Goal: Task Accomplishment & Management: Use online tool/utility

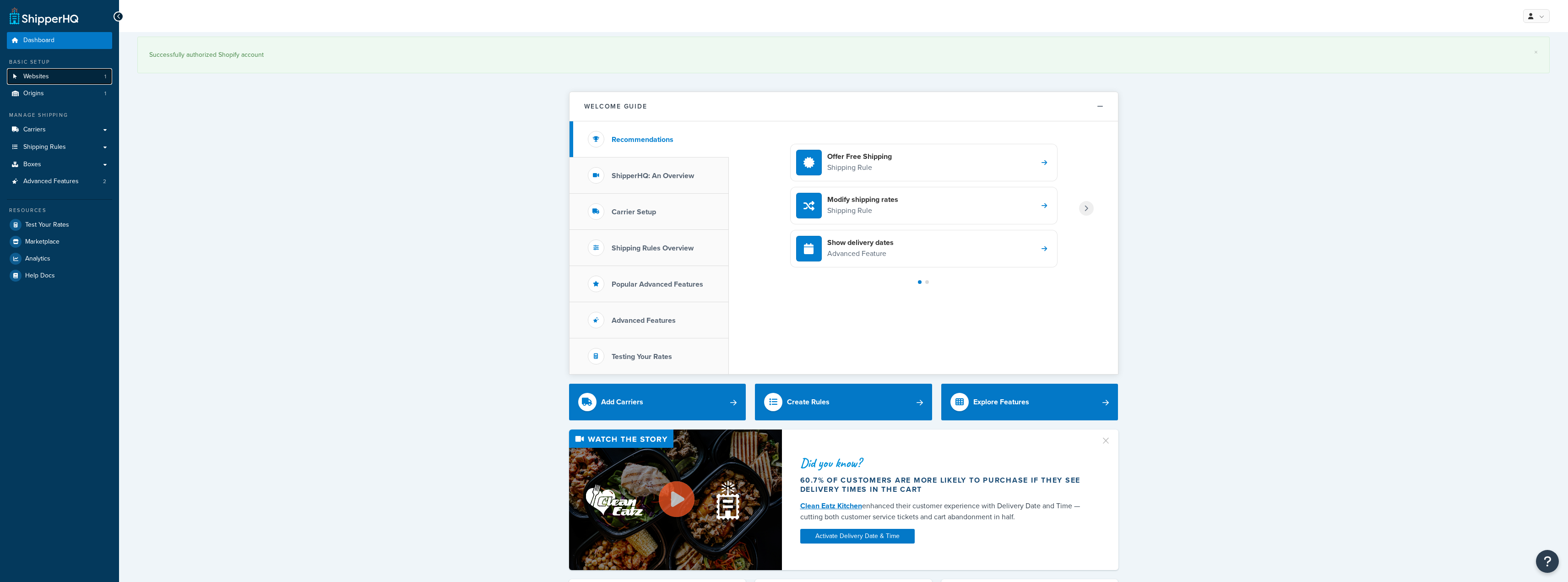
click at [75, 82] on link "Websites 1" at bounding box center [59, 77] width 105 height 17
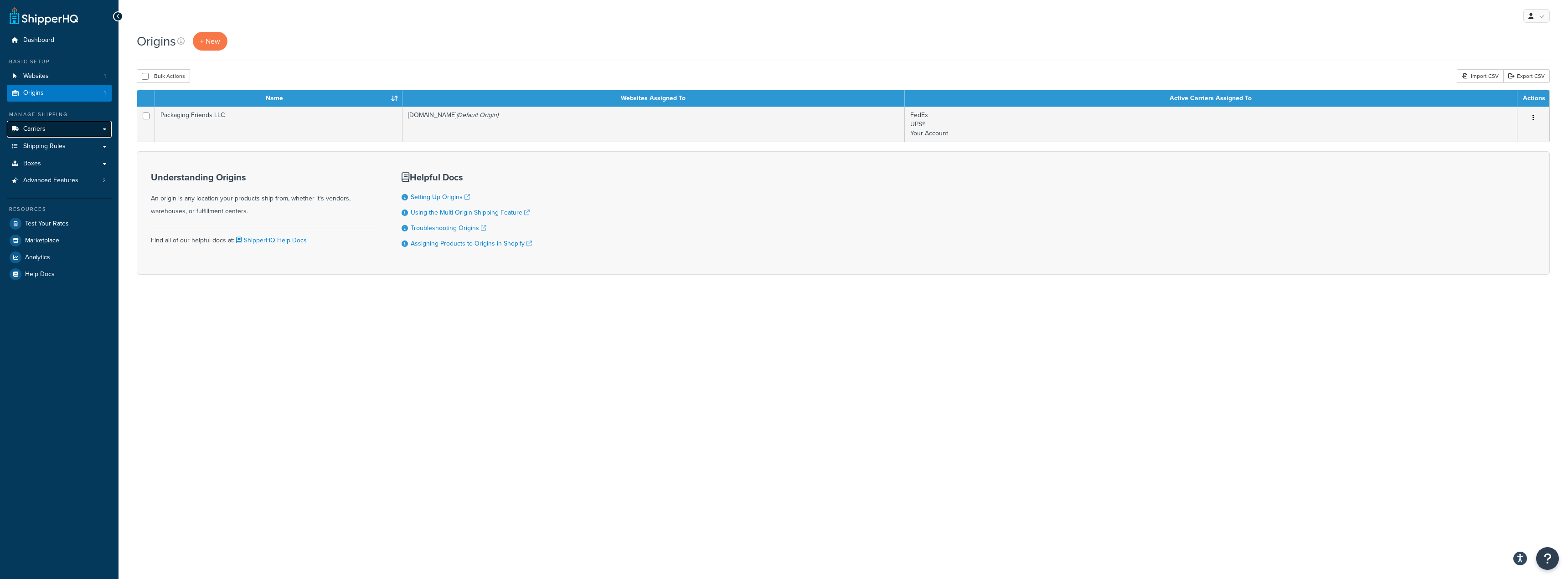
click at [59, 121] on link "Carriers" at bounding box center [59, 129] width 105 height 17
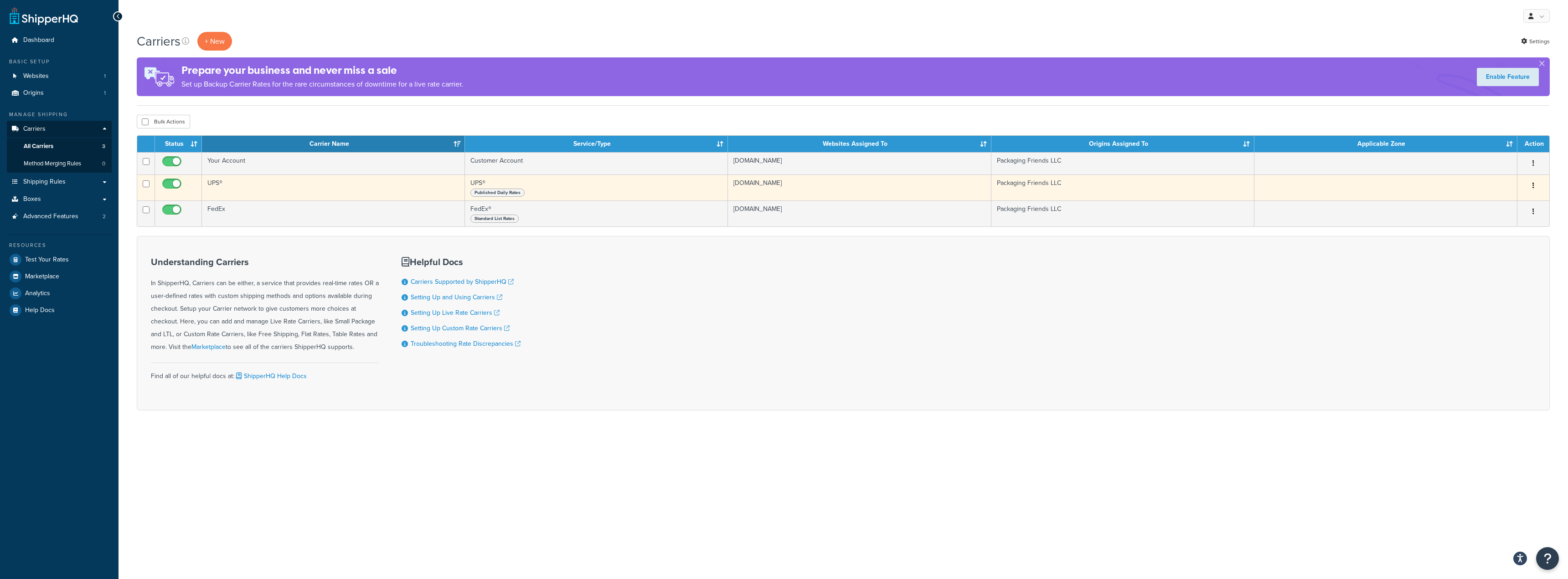
click at [497, 194] on span "Published Daily Rates" at bounding box center [497, 192] width 54 height 8
click at [529, 184] on td "UPS® Published Daily Rates" at bounding box center [597, 187] width 263 height 26
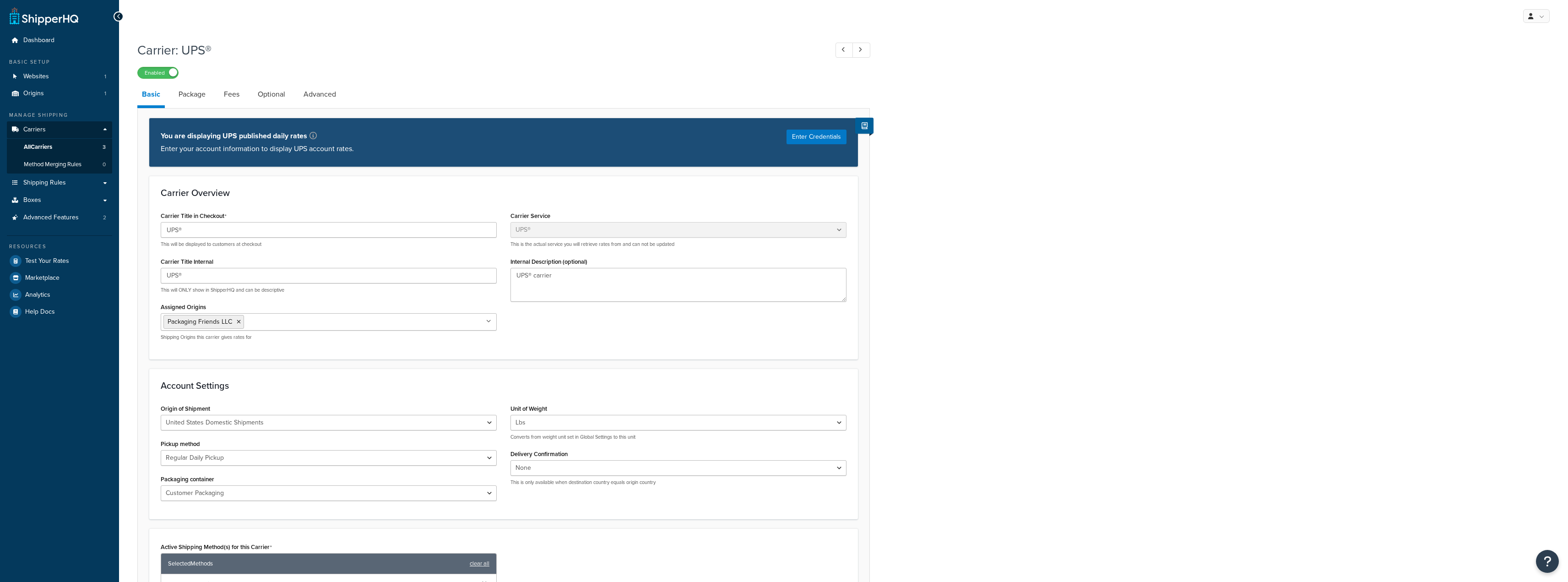
select select "ups"
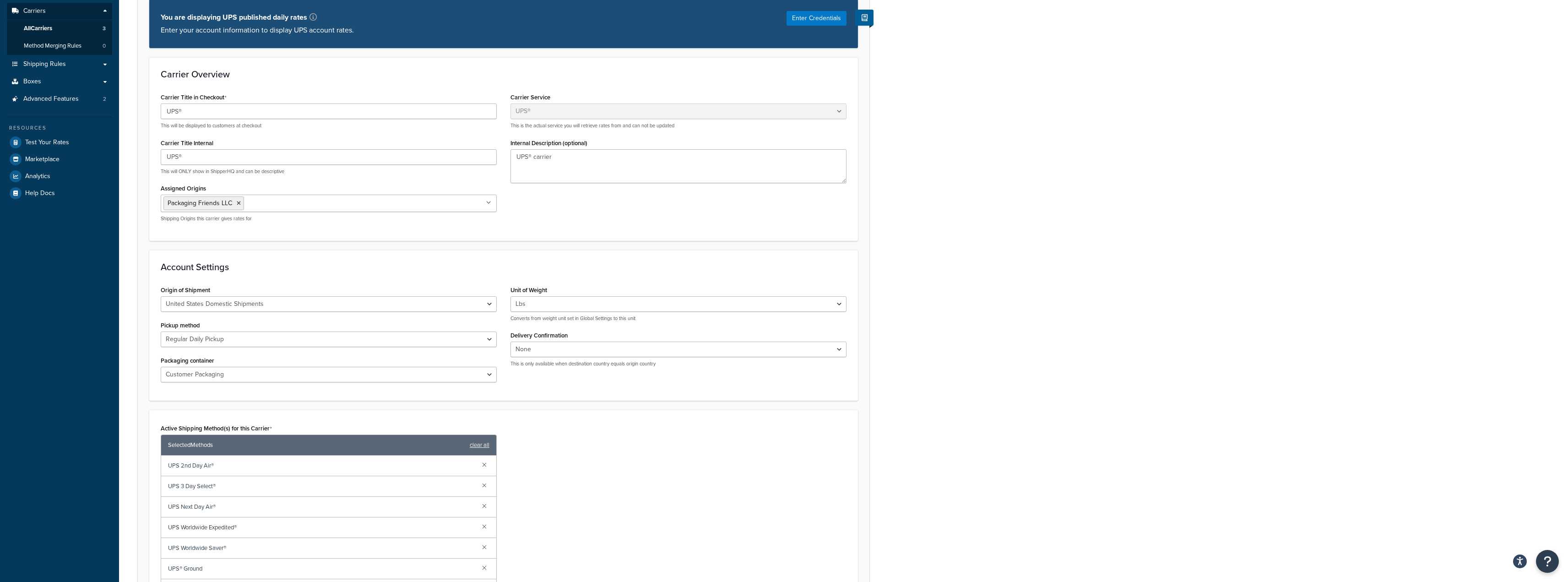
scroll to position [43, 0]
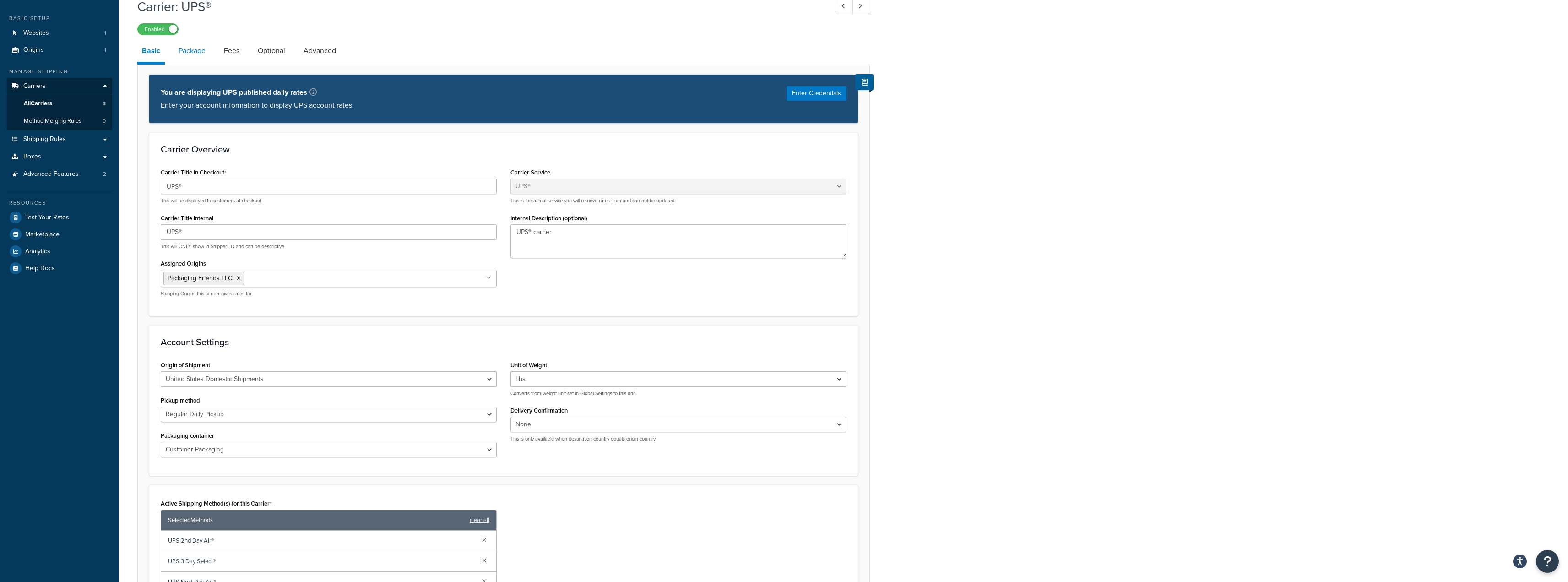
click at [176, 48] on link "Package" at bounding box center [192, 51] width 36 height 22
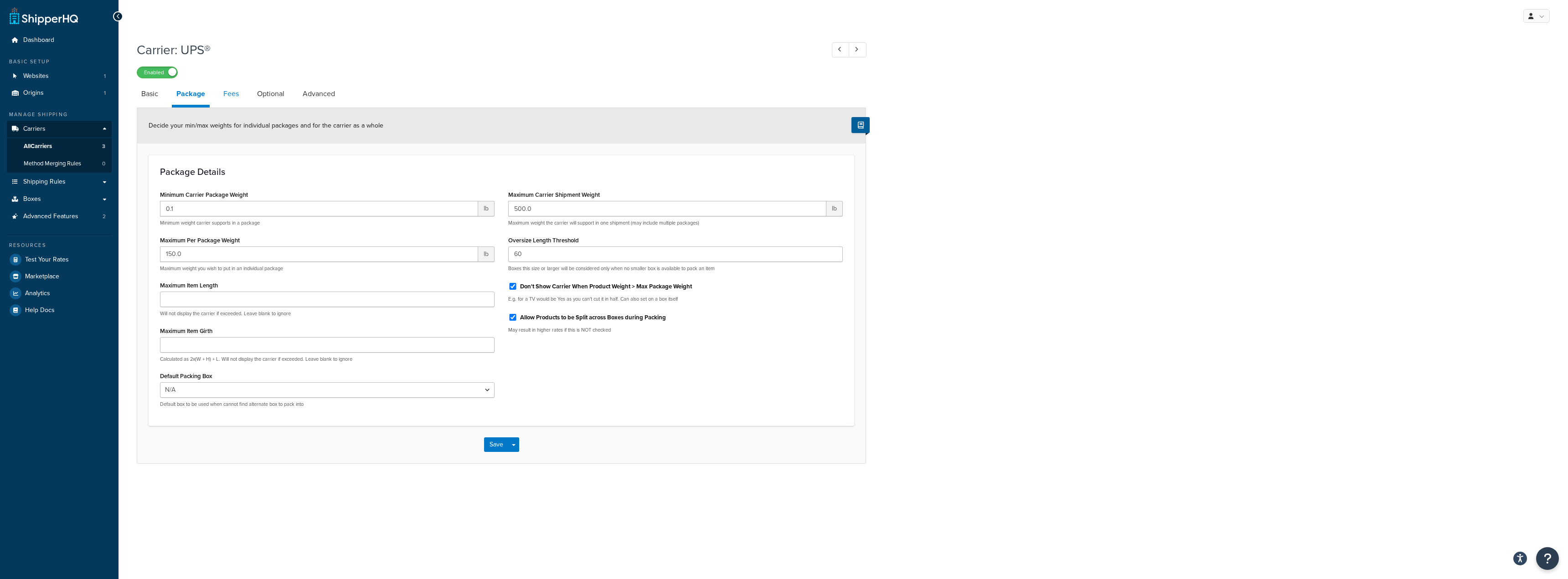
click at [234, 101] on link "Fees" at bounding box center [231, 94] width 24 height 22
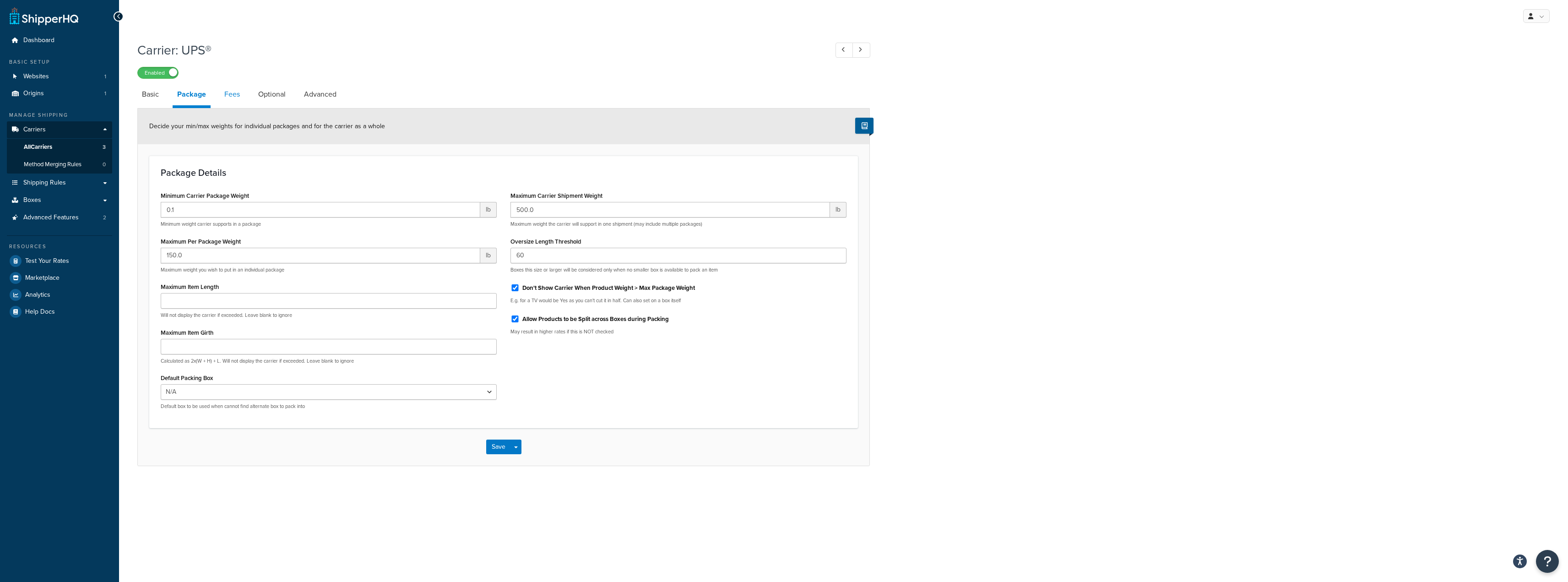
select select "AFTER"
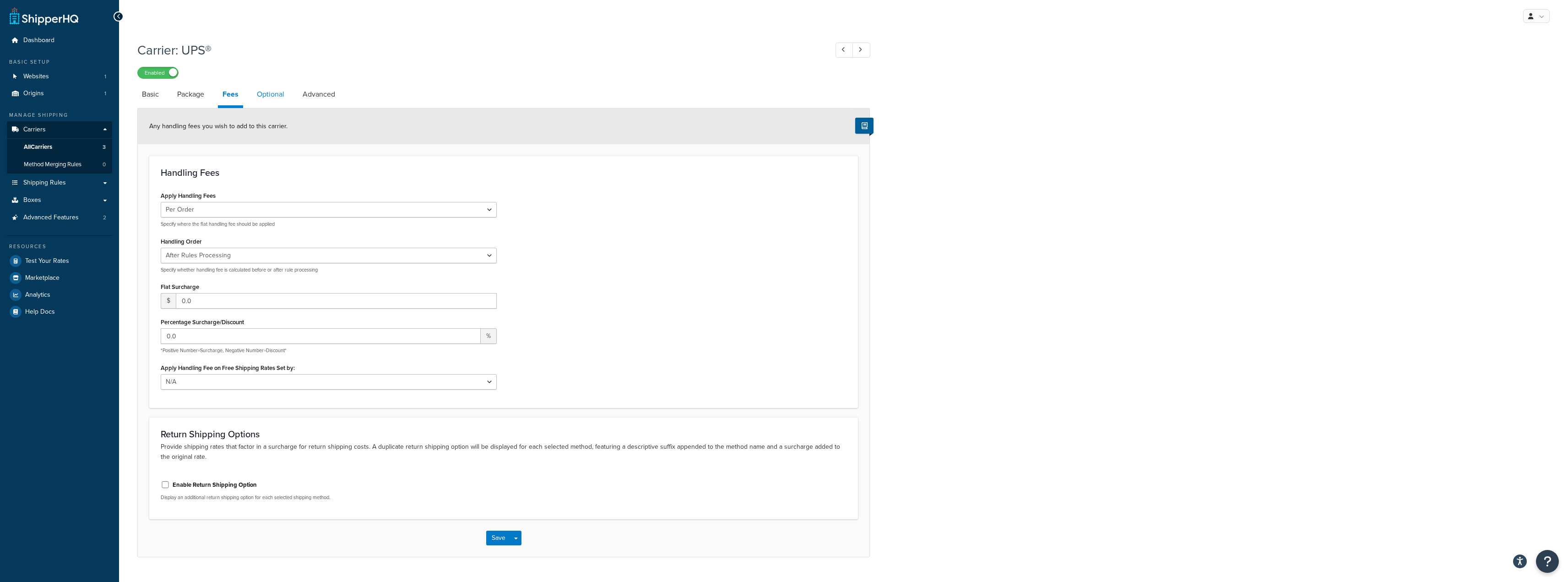
click at [267, 100] on link "Optional" at bounding box center [271, 94] width 37 height 22
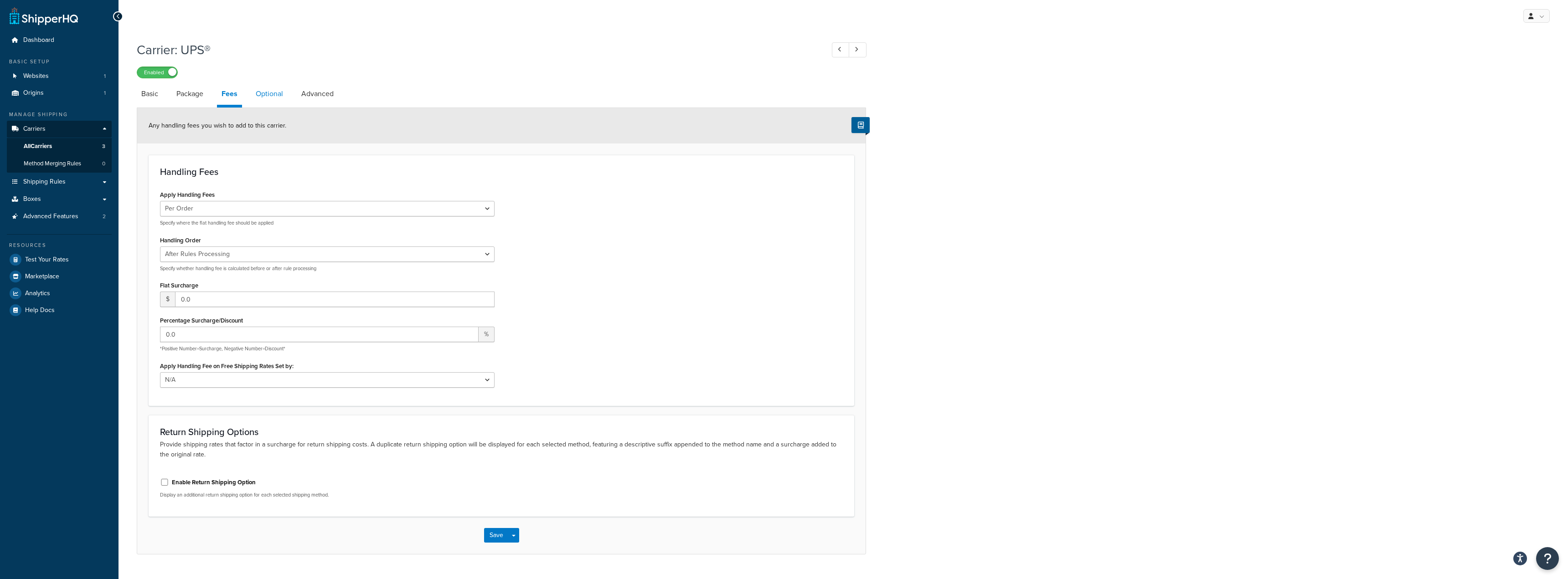
select select "business"
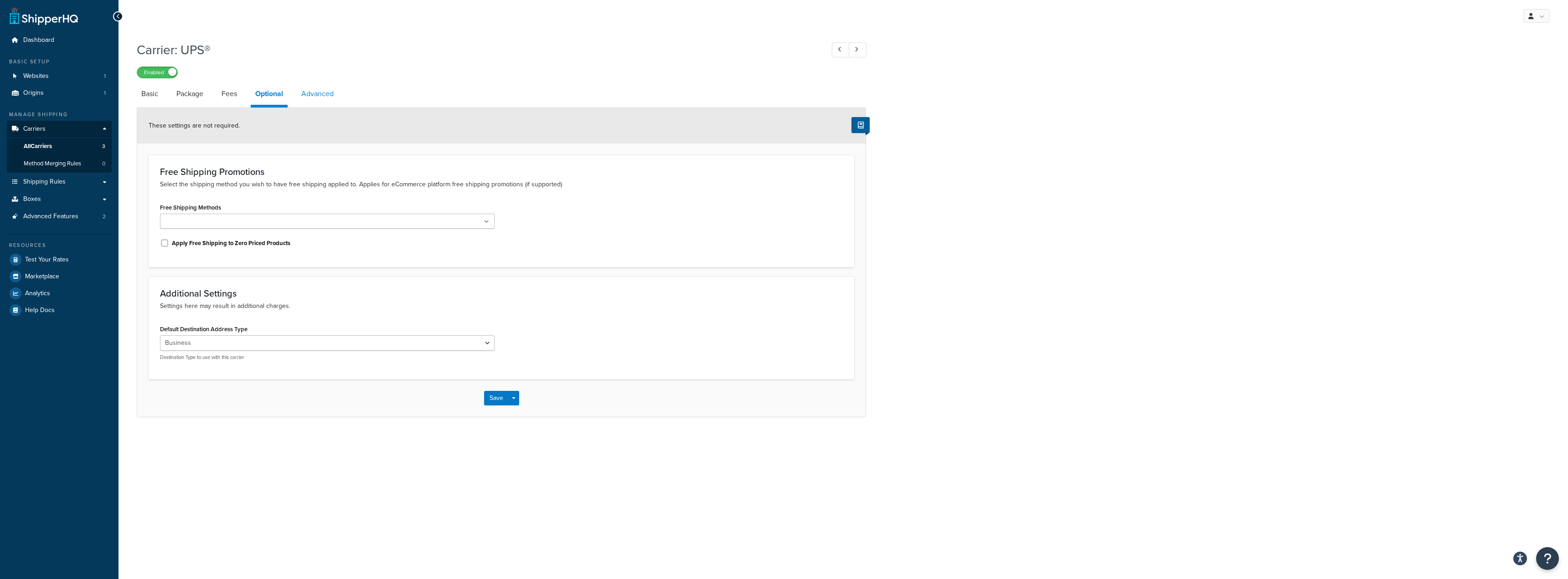
click at [303, 97] on link "Advanced" at bounding box center [317, 94] width 41 height 22
select select "false"
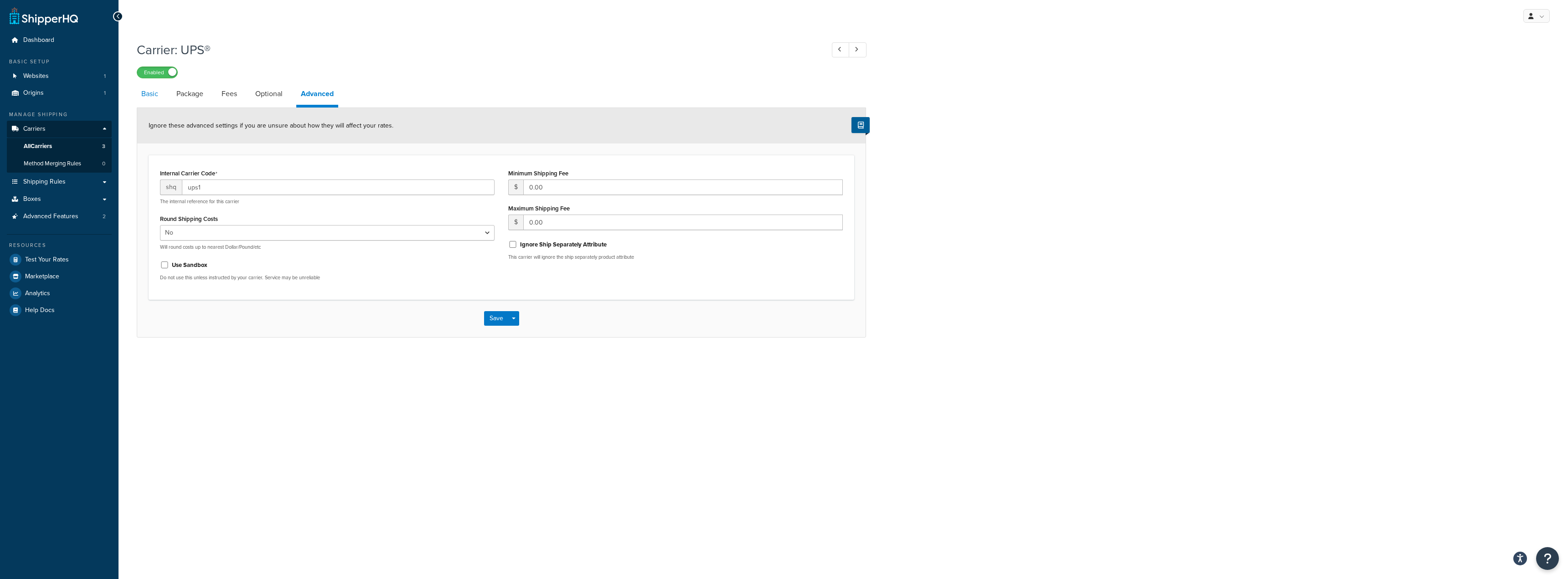
click at [152, 99] on link "Basic" at bounding box center [150, 94] width 26 height 22
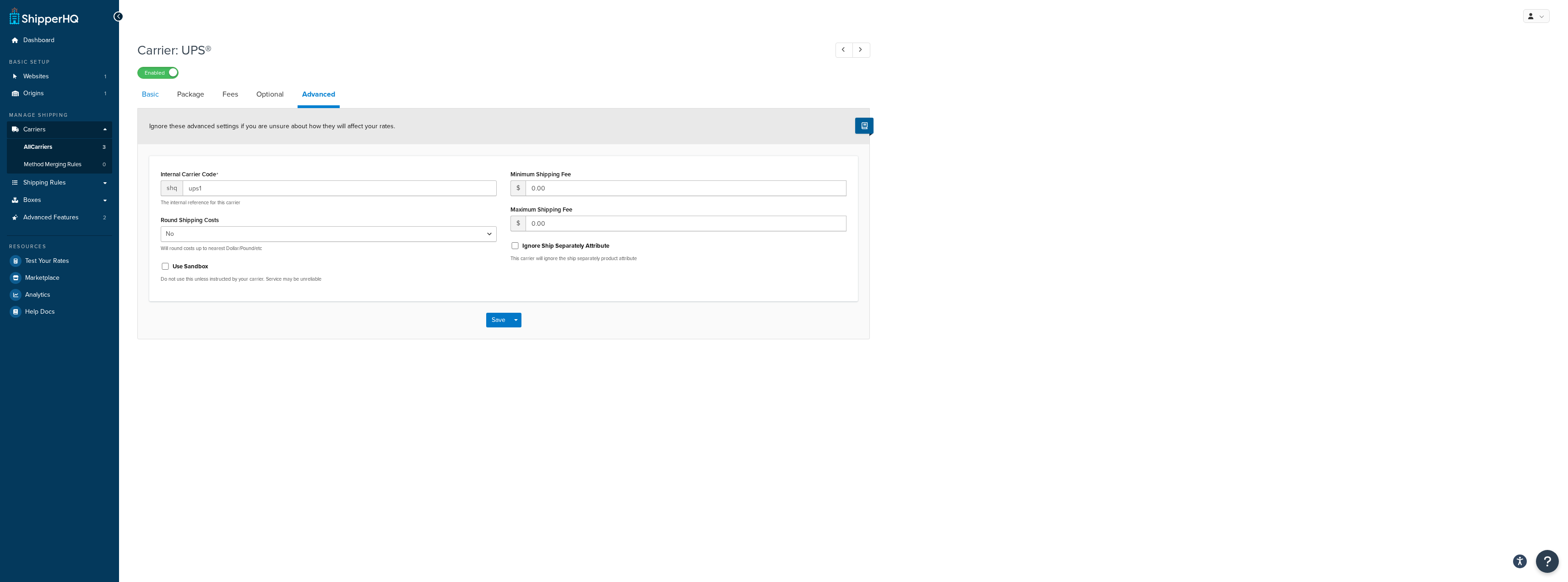
select select "ups"
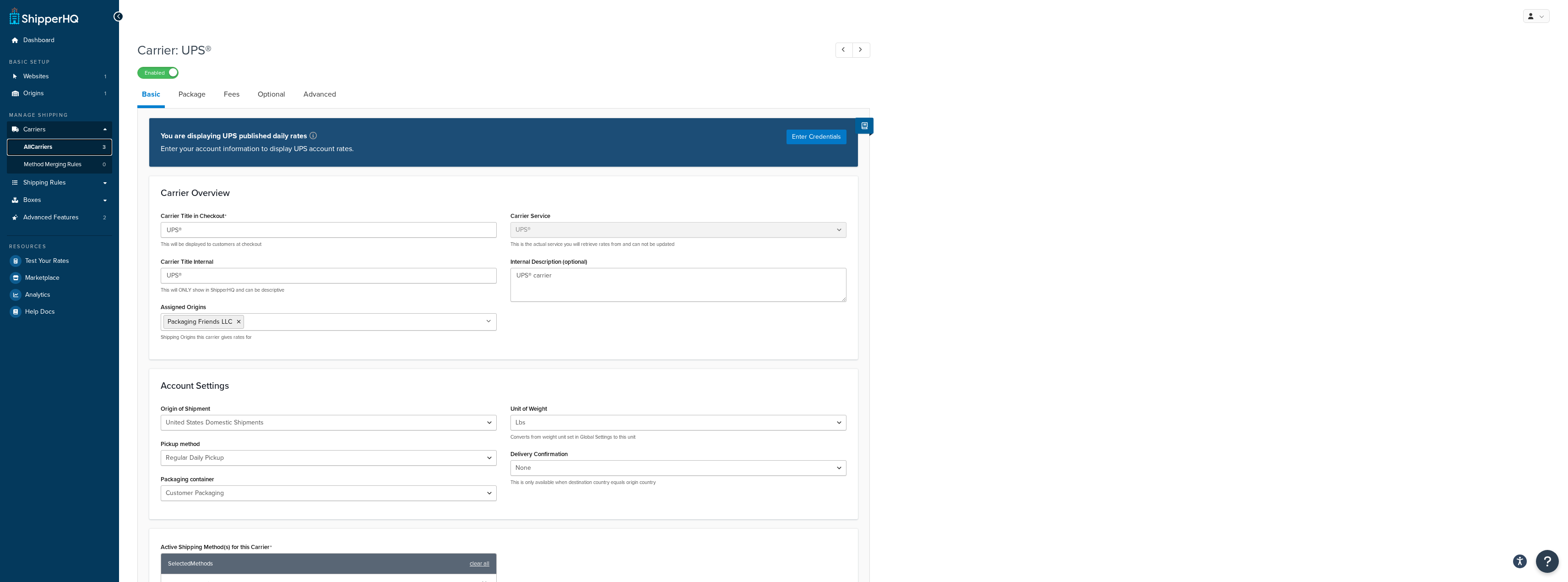
click at [56, 141] on link "All Carriers 3" at bounding box center [59, 147] width 105 height 17
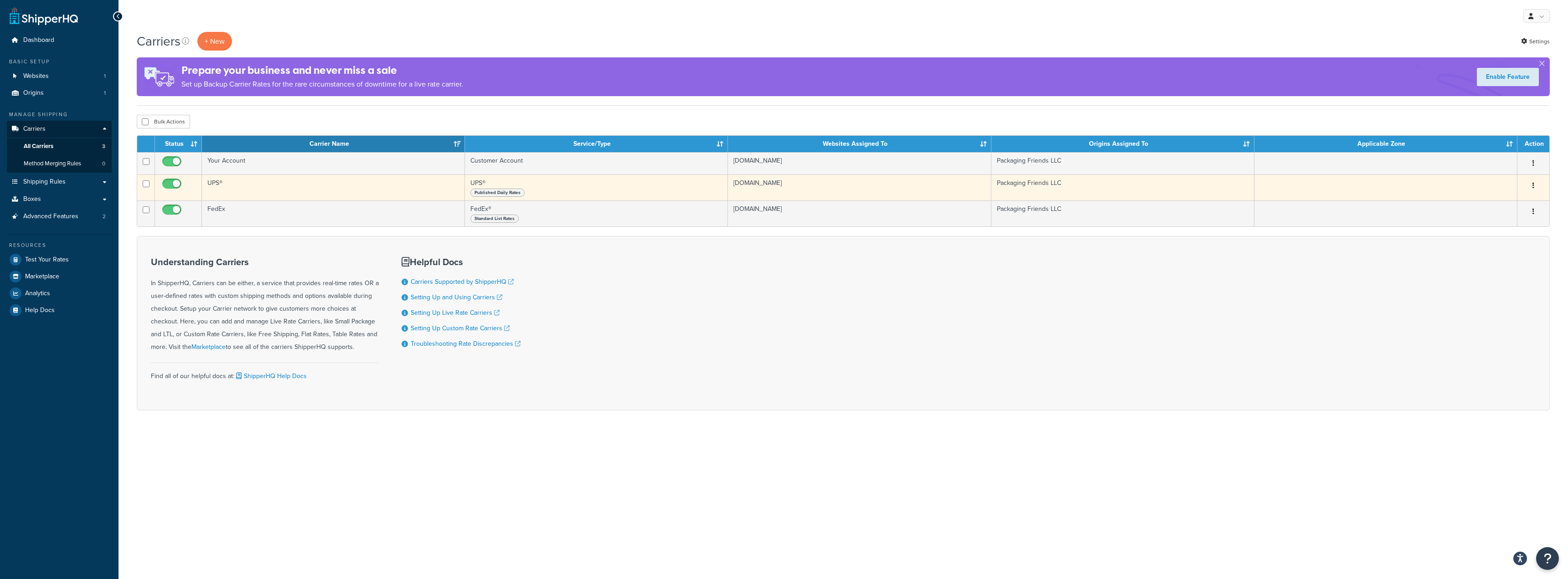
click at [1540, 185] on div "Edit Duplicate [GEOGRAPHIC_DATA]" at bounding box center [1533, 186] width 21 height 15
click at [1536, 184] on button "button" at bounding box center [1533, 186] width 13 height 15
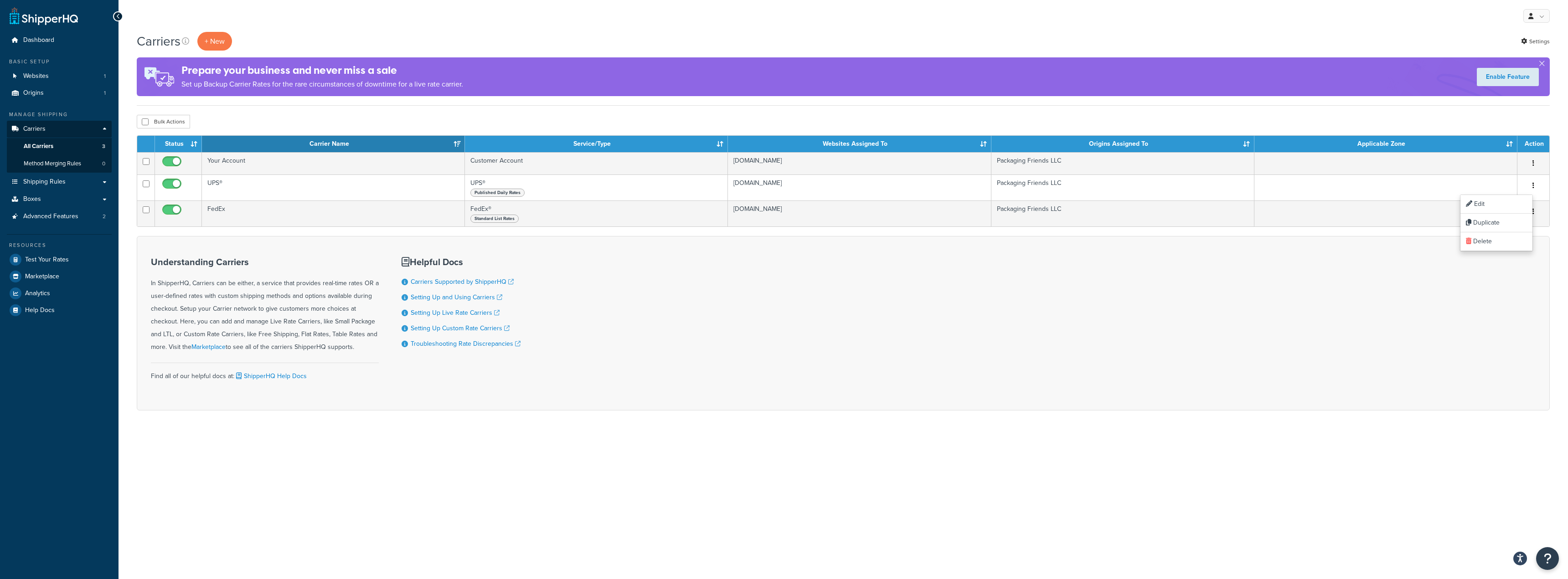
click at [1277, 263] on div "Understanding Carriers In ShipperHQ, Carriers can be either, a service that pro…" at bounding box center [843, 323] width 1413 height 175
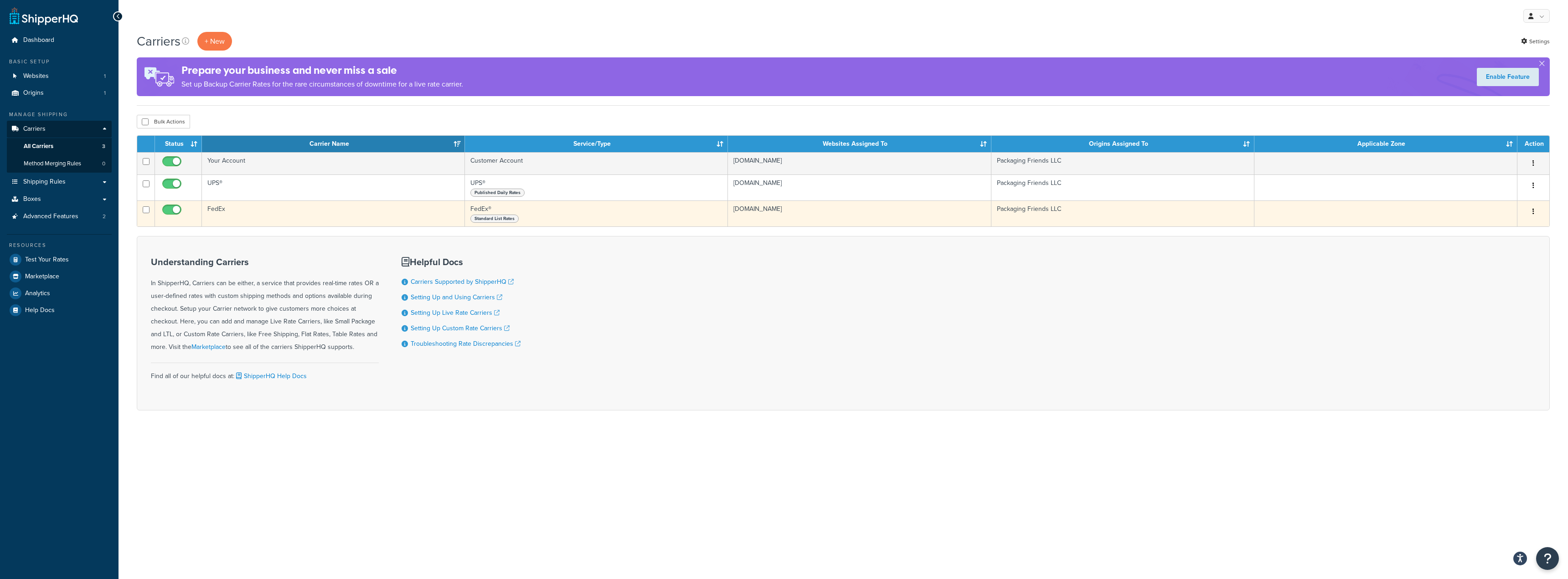
click at [508, 220] on span "Standard List Rates" at bounding box center [494, 218] width 48 height 8
click at [506, 216] on span "Standard List Rates" at bounding box center [494, 218] width 48 height 8
click at [218, 210] on td "FedEx" at bounding box center [334, 213] width 263 height 26
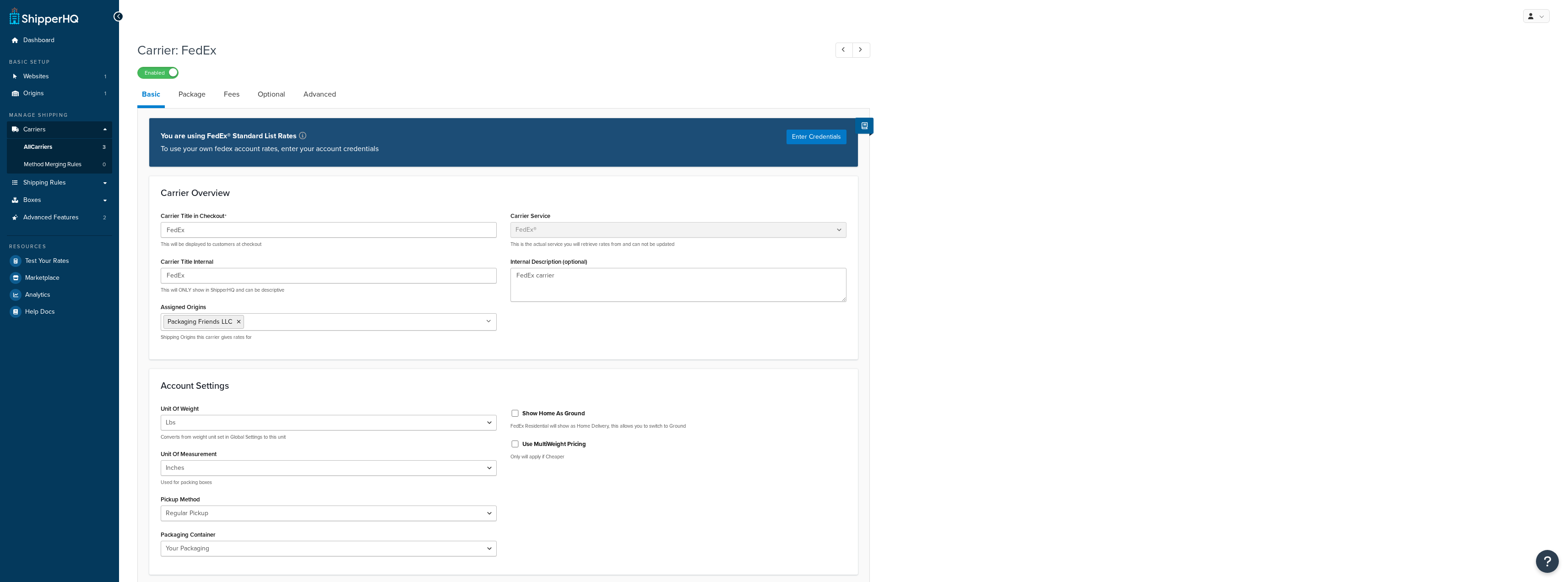
select select "fedEx"
select select "REGULAR_PICKUP"
select select "YOUR_PACKAGING"
click at [43, 144] on span "All Carriers" at bounding box center [38, 147] width 28 height 8
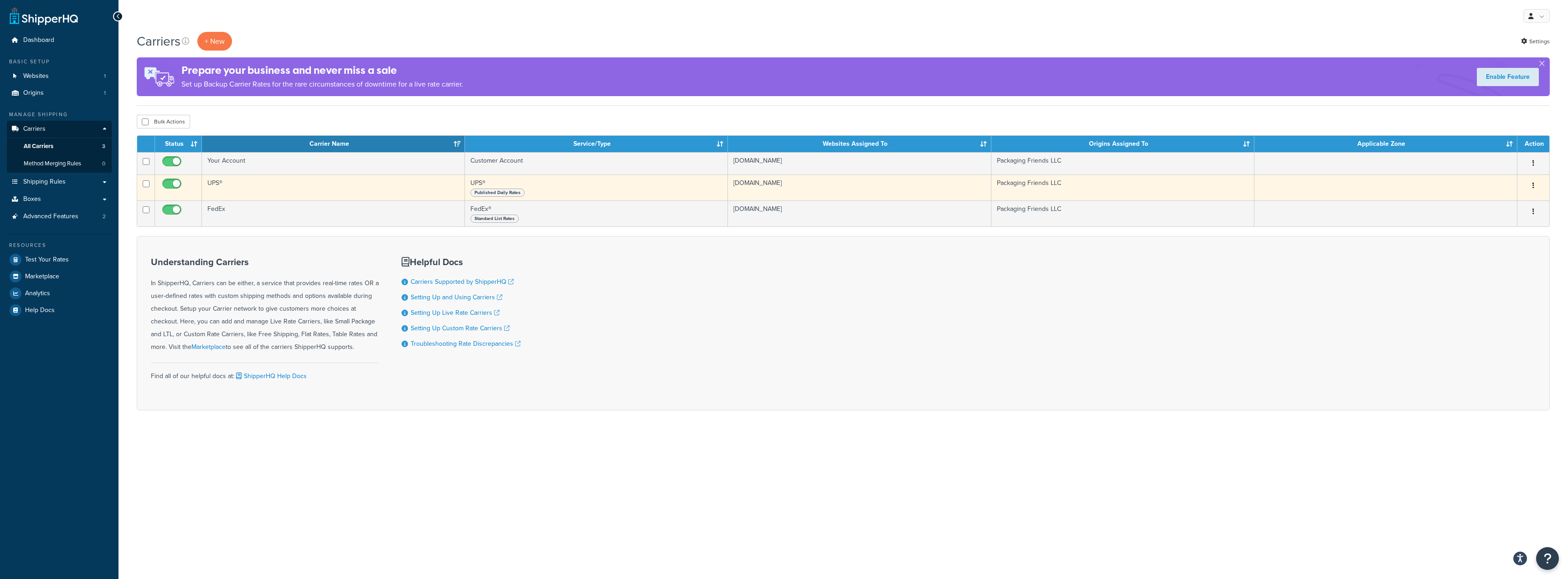
click at [341, 178] on td "UPS®" at bounding box center [334, 187] width 263 height 26
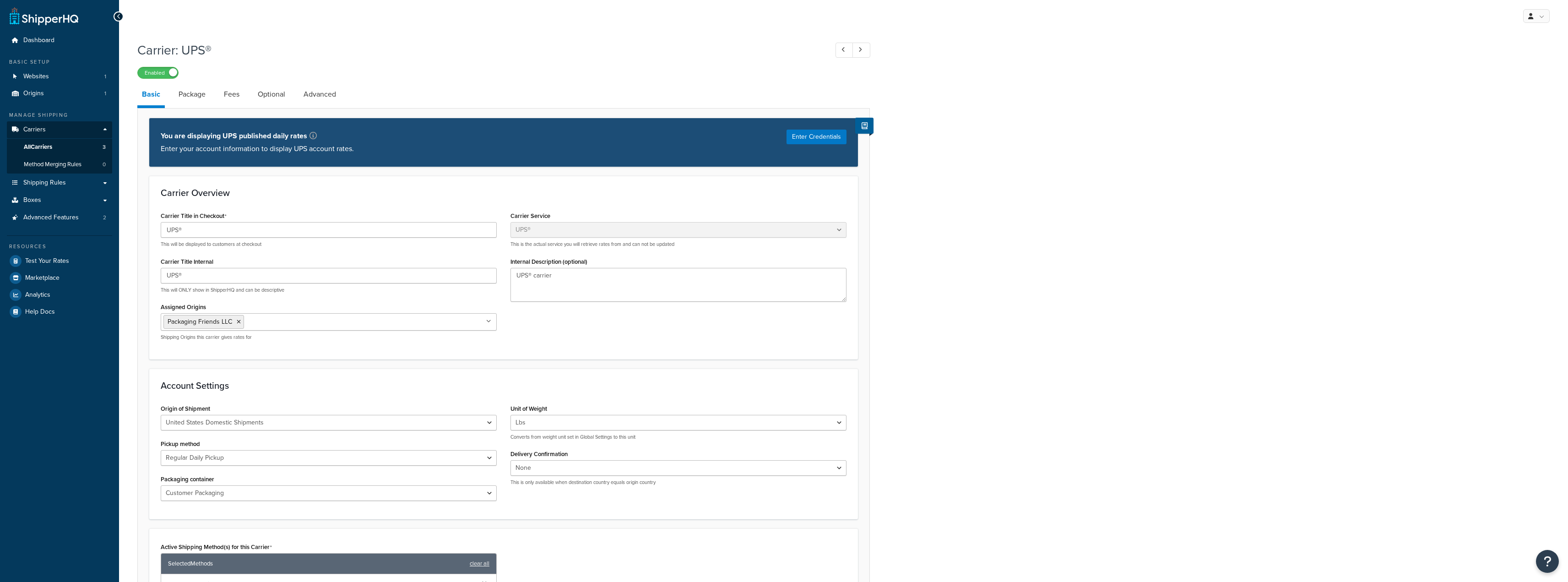
select select "ups"
click at [810, 141] on button "Enter Credentials" at bounding box center [817, 137] width 60 height 15
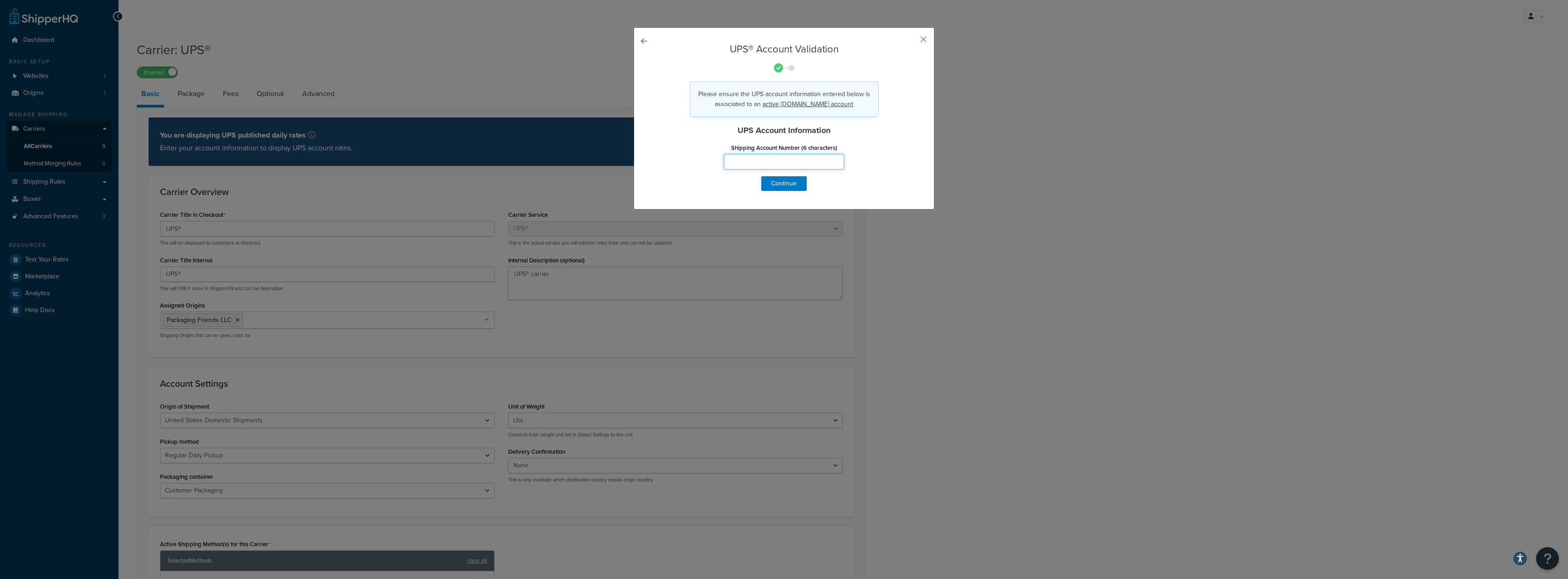
click at [788, 162] on input "Shipping Account Number (6 characters)" at bounding box center [784, 161] width 121 height 15
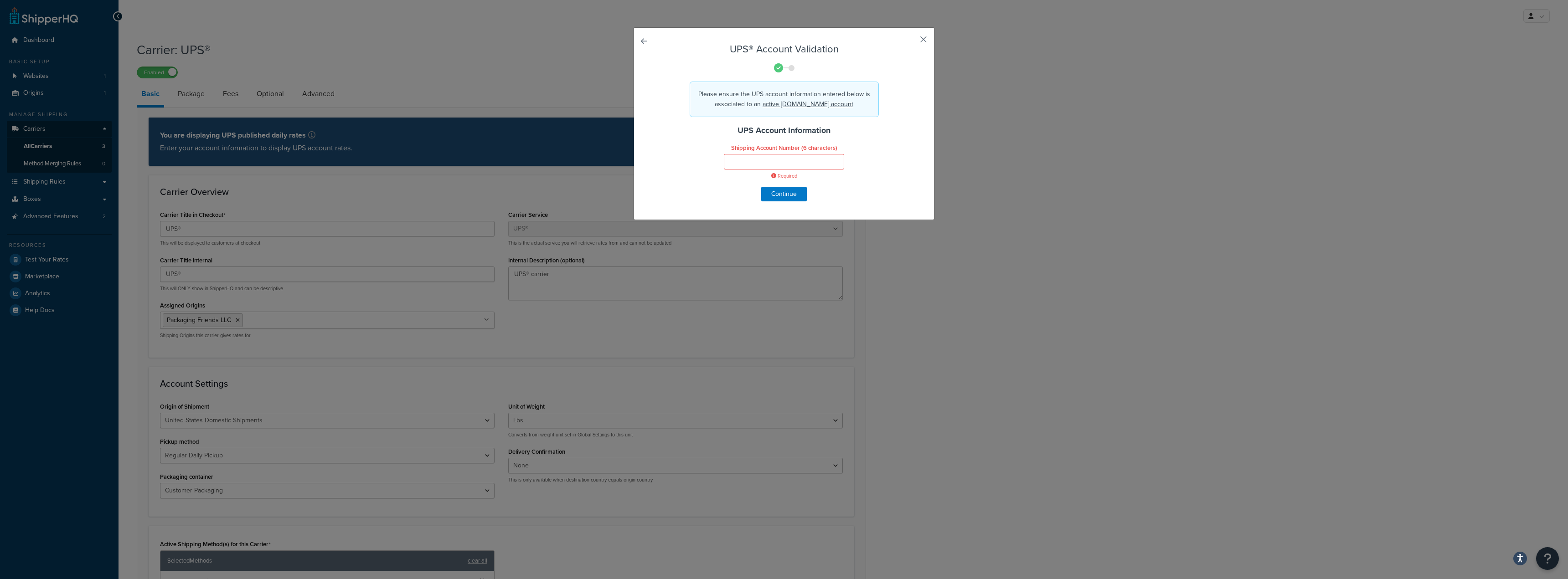
click at [911, 41] on button "button" at bounding box center [910, 43] width 2 height 2
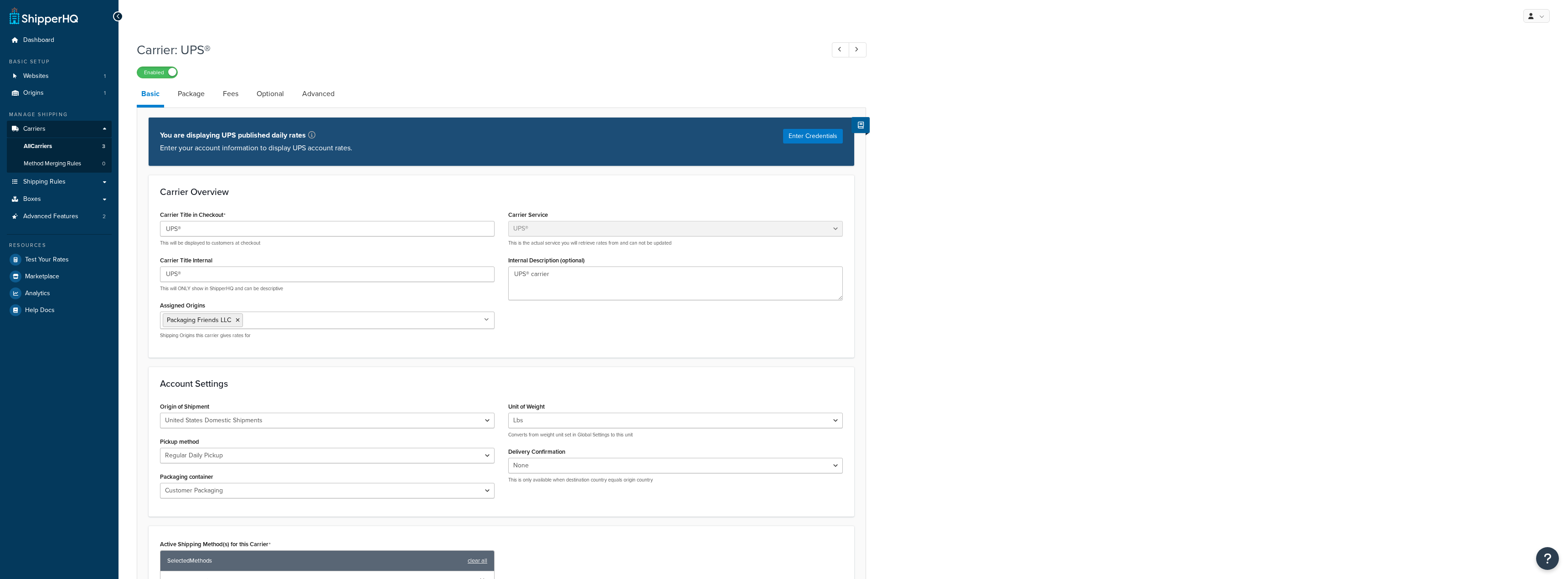
select select "ups"
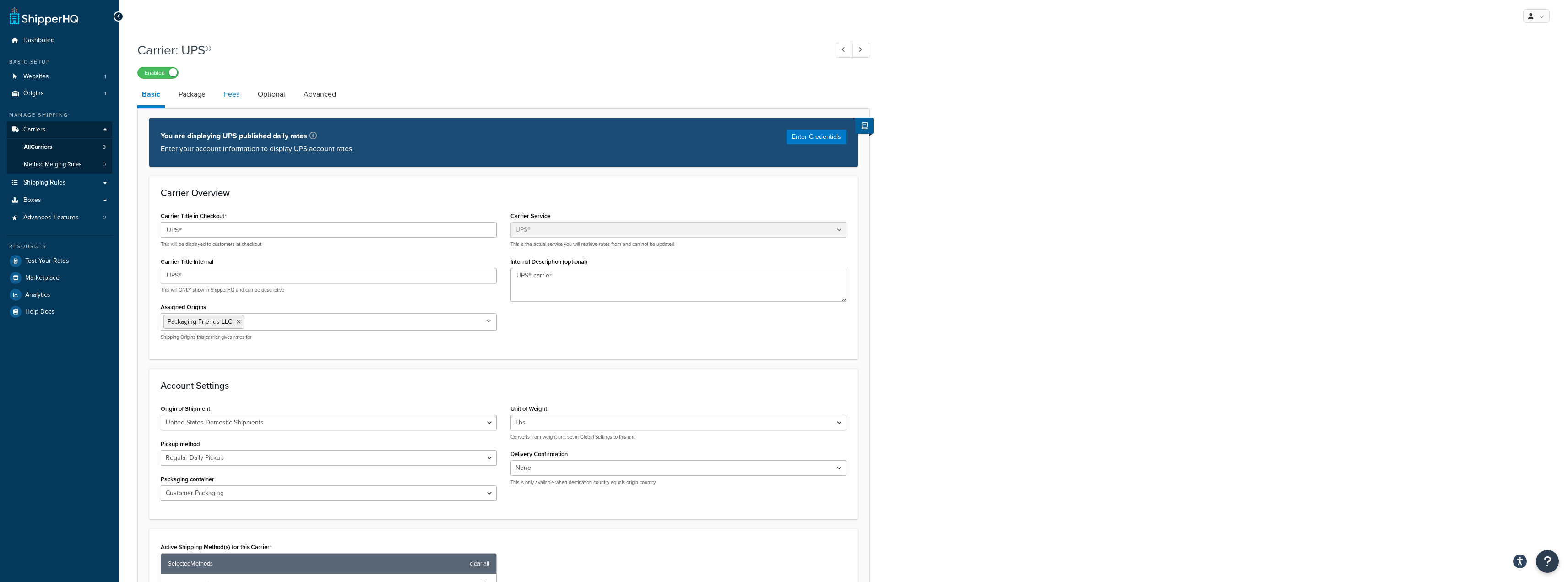
click at [229, 97] on link "Fees" at bounding box center [232, 94] width 24 height 22
select select "AFTER"
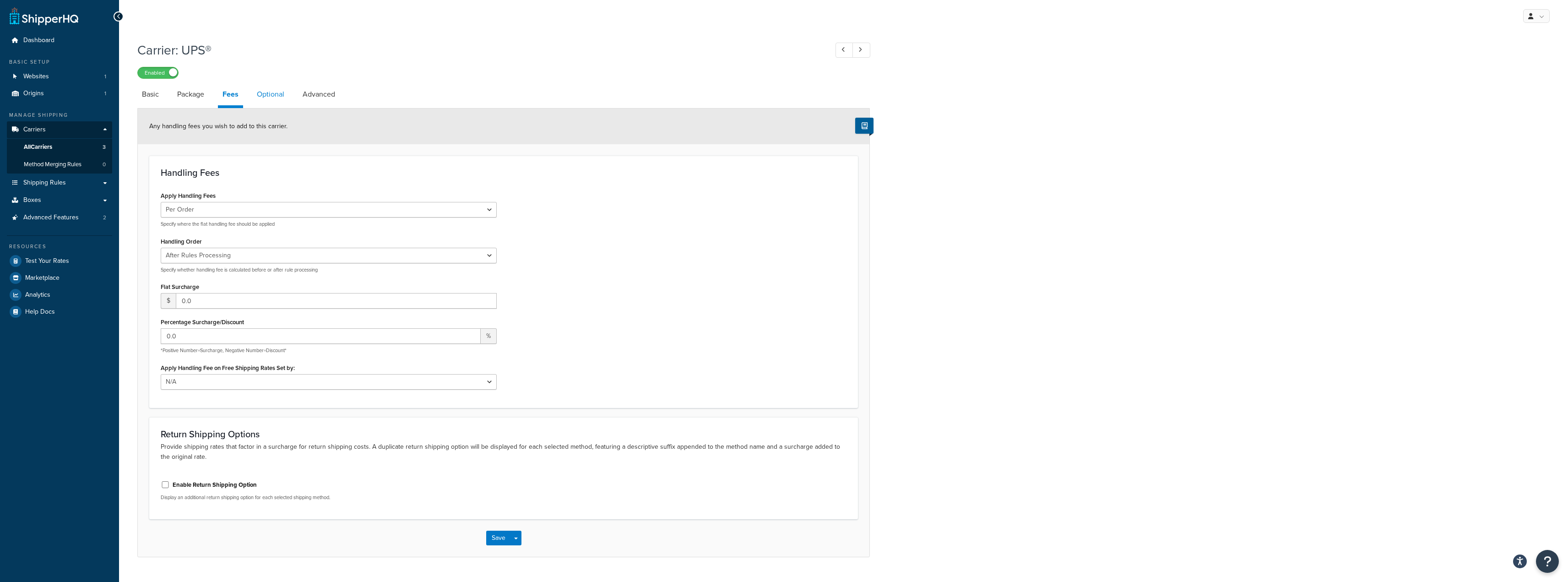
click at [274, 97] on link "Optional" at bounding box center [271, 94] width 37 height 22
select select "business"
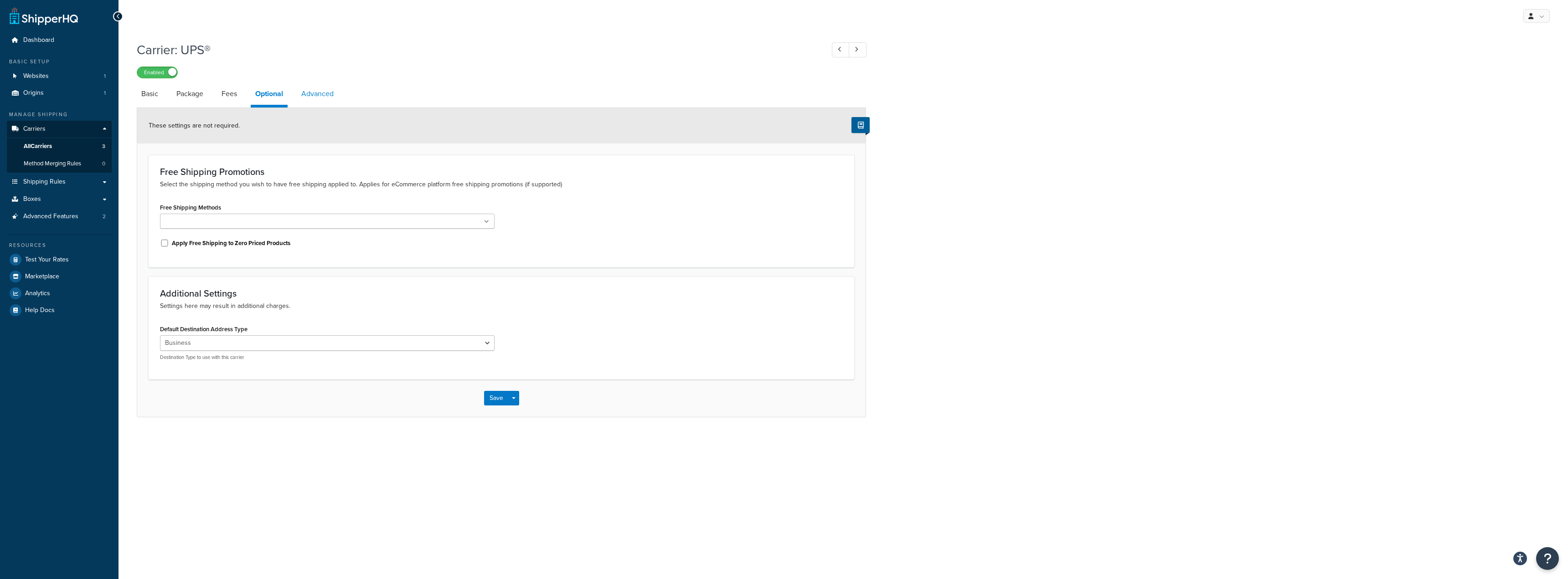
click at [315, 100] on link "Advanced" at bounding box center [317, 94] width 41 height 22
select select "false"
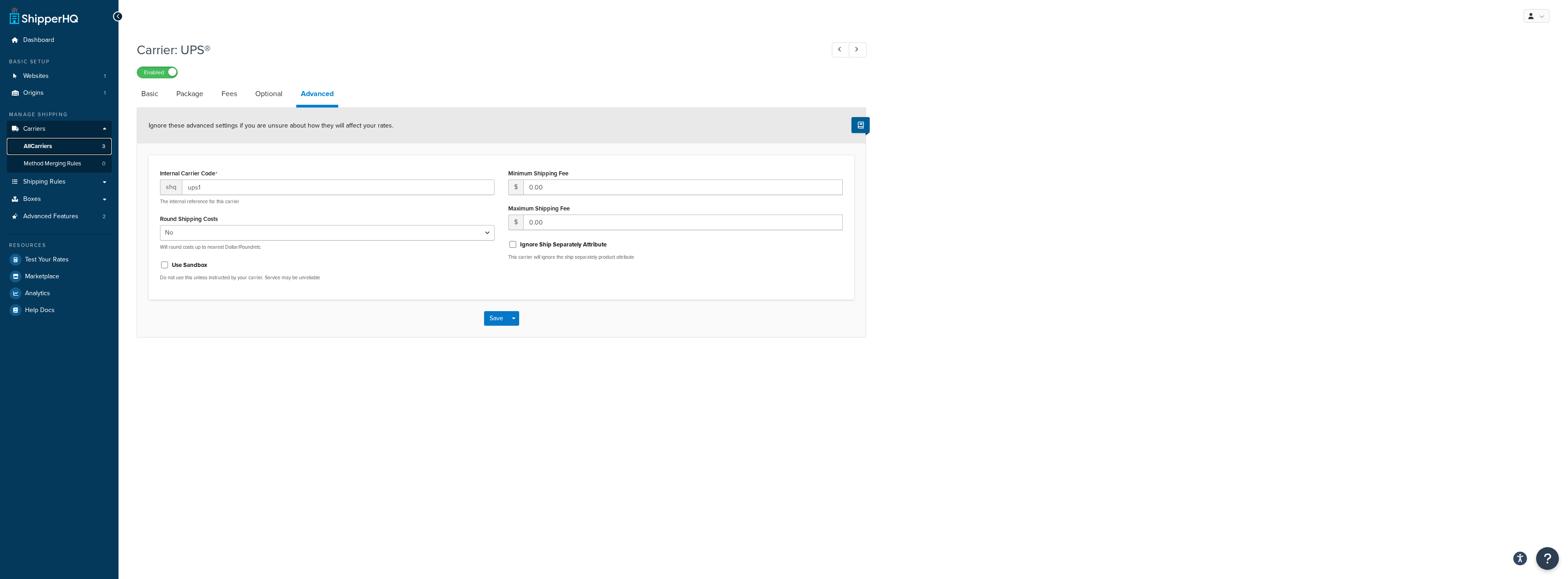
click at [62, 142] on link "All Carriers 3" at bounding box center [59, 147] width 105 height 17
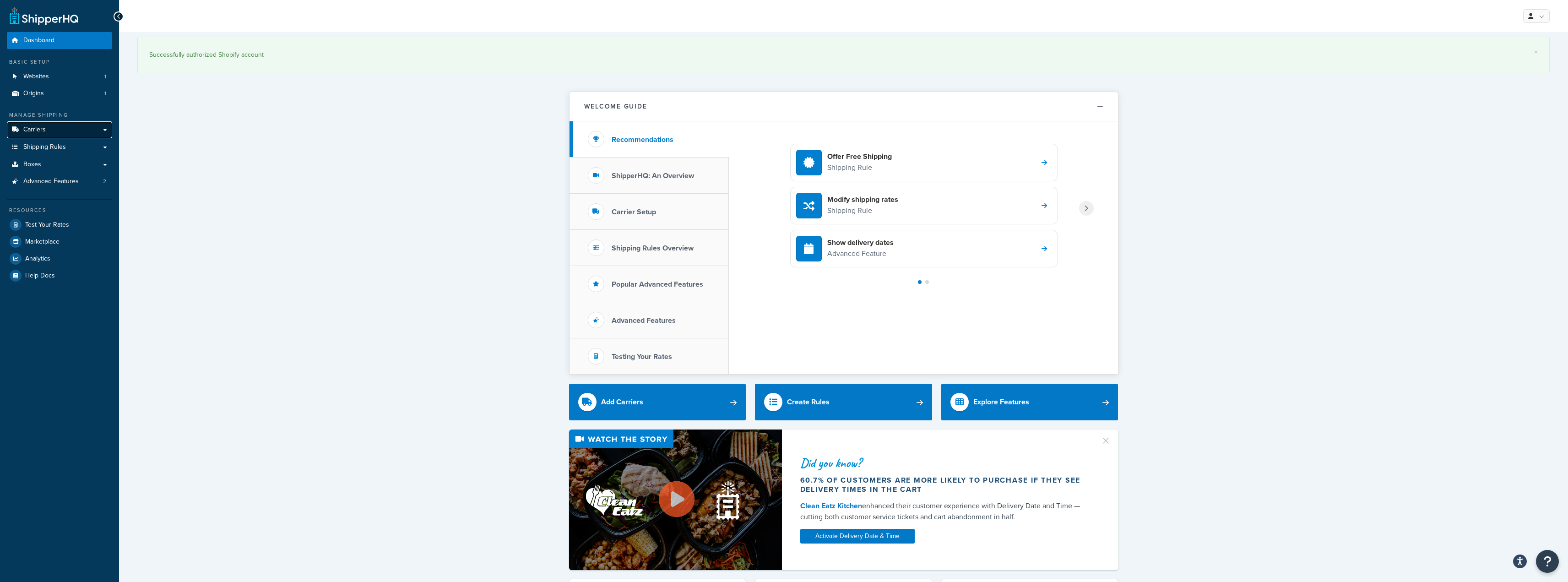
click at [63, 137] on link "Carriers" at bounding box center [59, 130] width 105 height 17
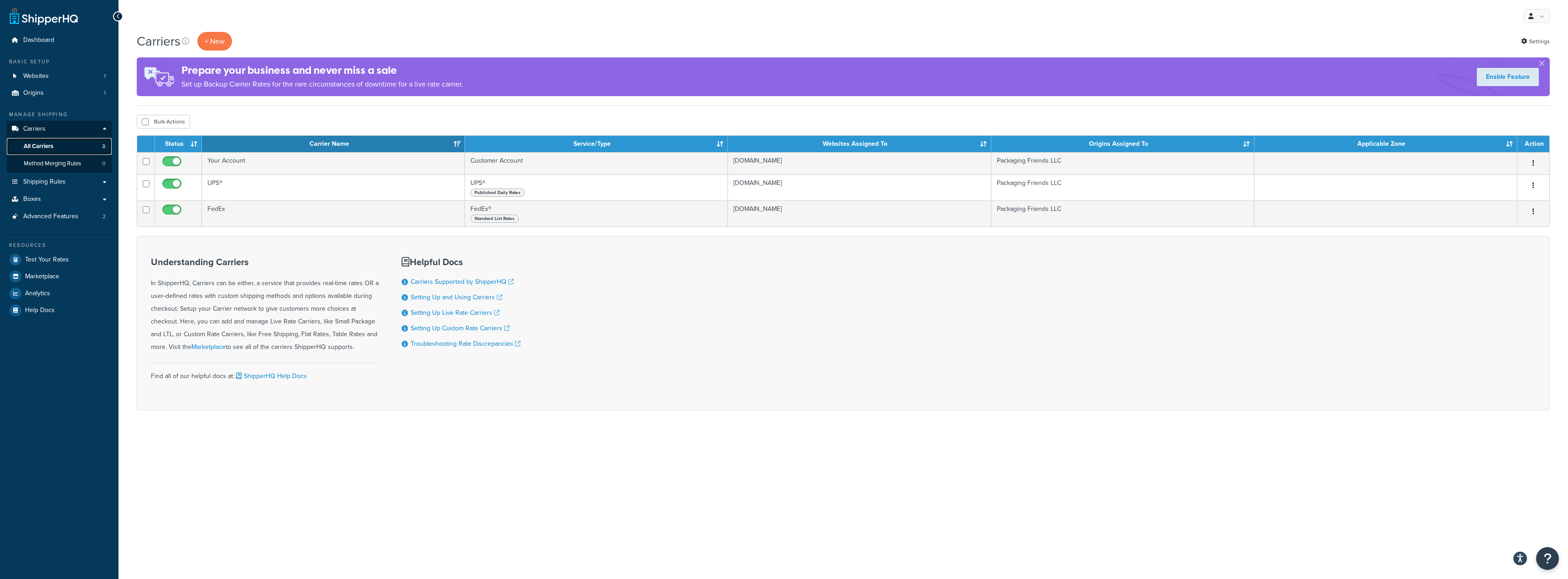
click at [61, 151] on link "All Carriers 3" at bounding box center [59, 147] width 105 height 17
click at [67, 184] on link "Shipping Rules" at bounding box center [59, 182] width 105 height 17
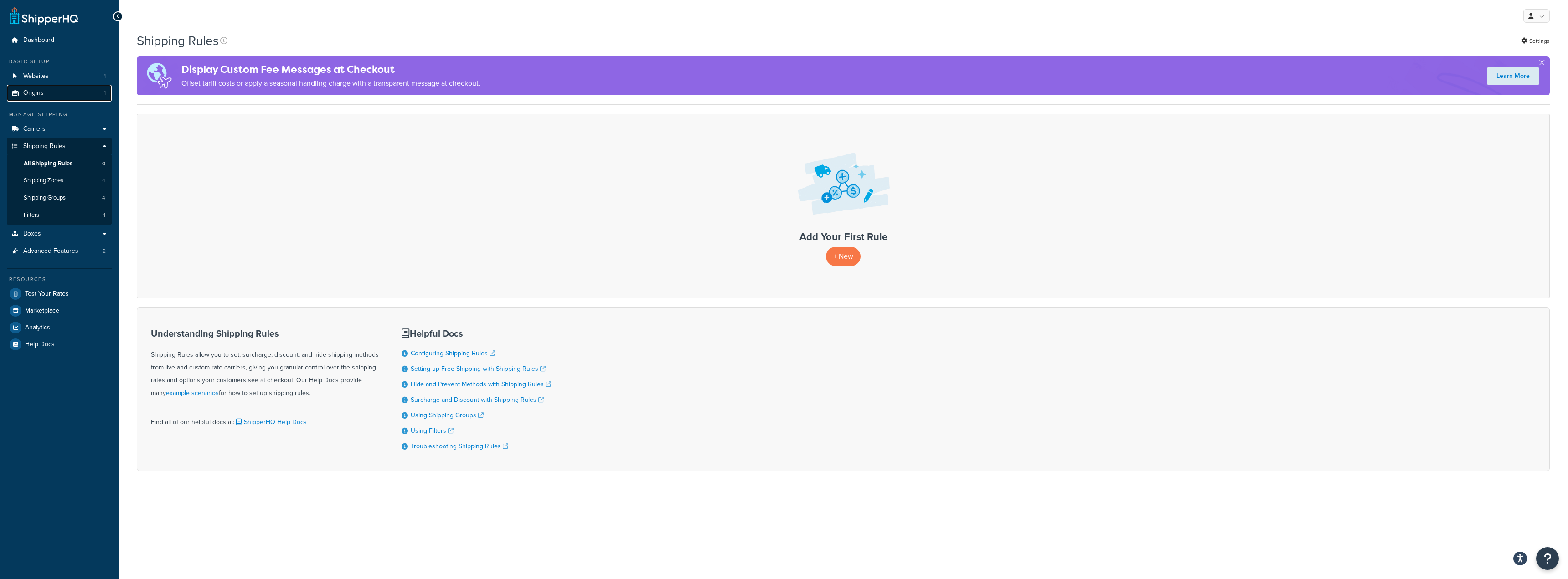
click at [54, 95] on link "Origins 1" at bounding box center [59, 93] width 105 height 17
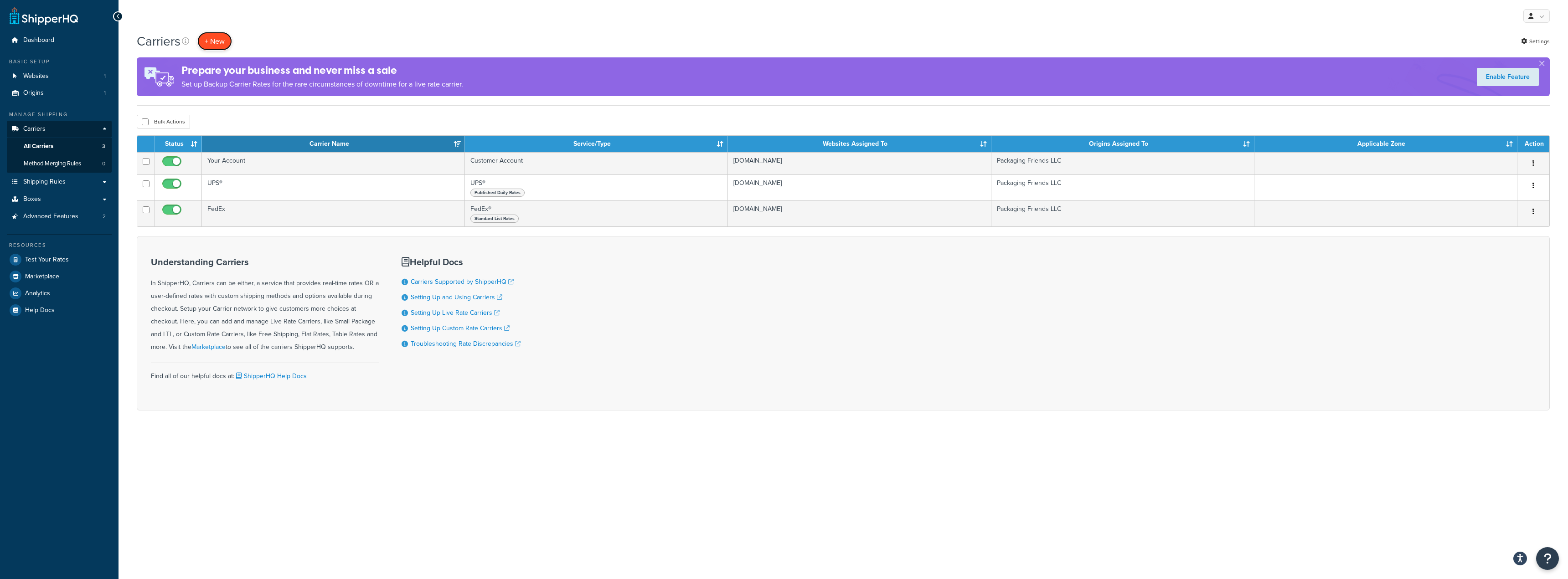
click at [221, 41] on button "+ New" at bounding box center [214, 41] width 35 height 19
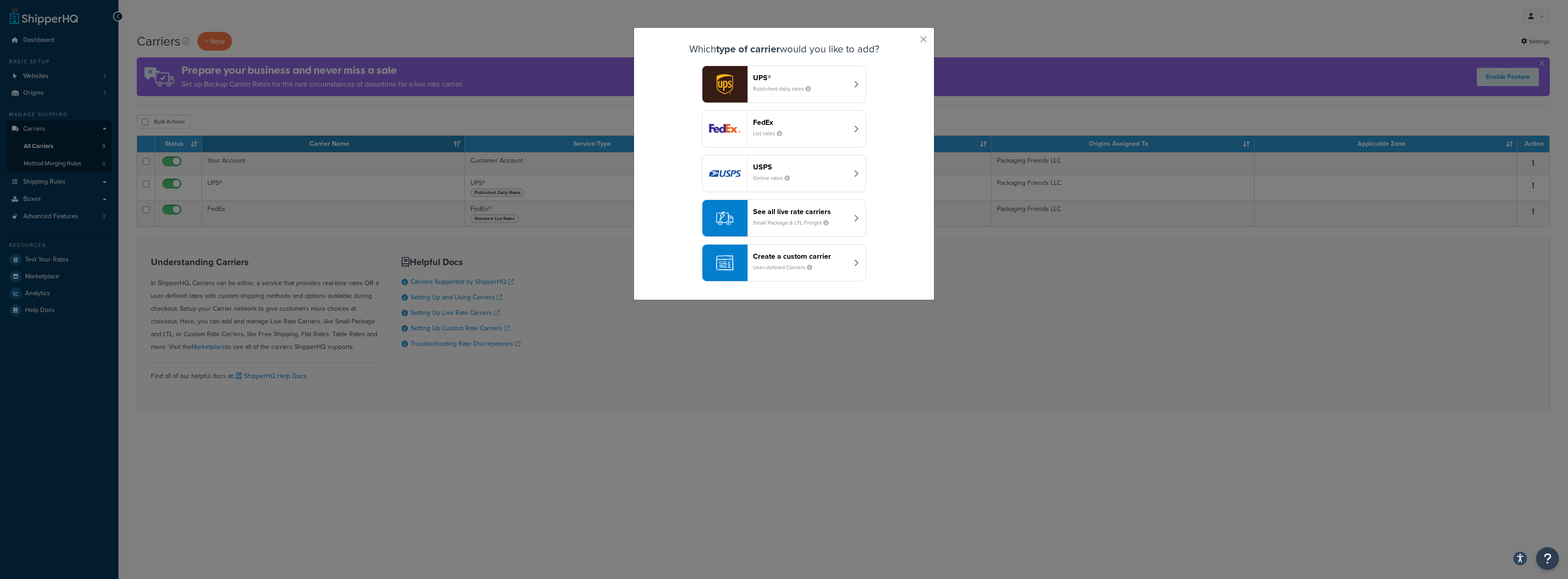
click at [816, 257] on header "Create a custom carrier" at bounding box center [800, 256] width 96 height 9
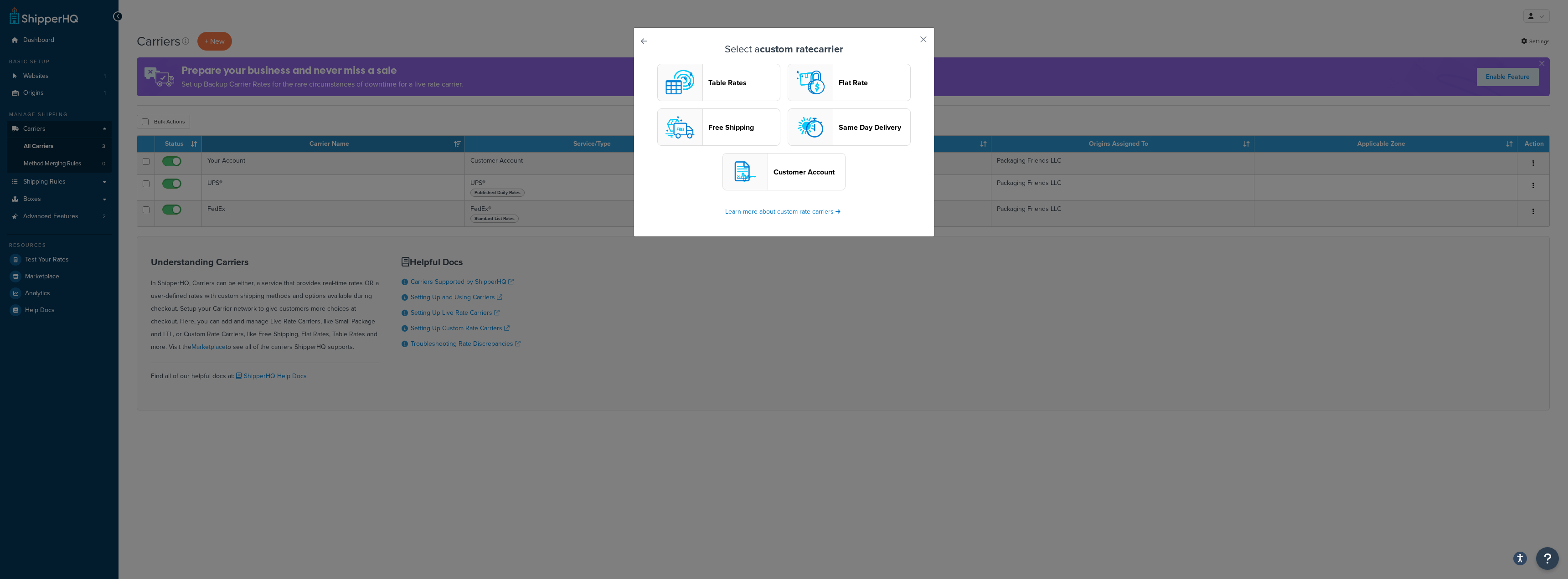
click at [751, 128] on header "Free Shipping" at bounding box center [744, 127] width 72 height 9
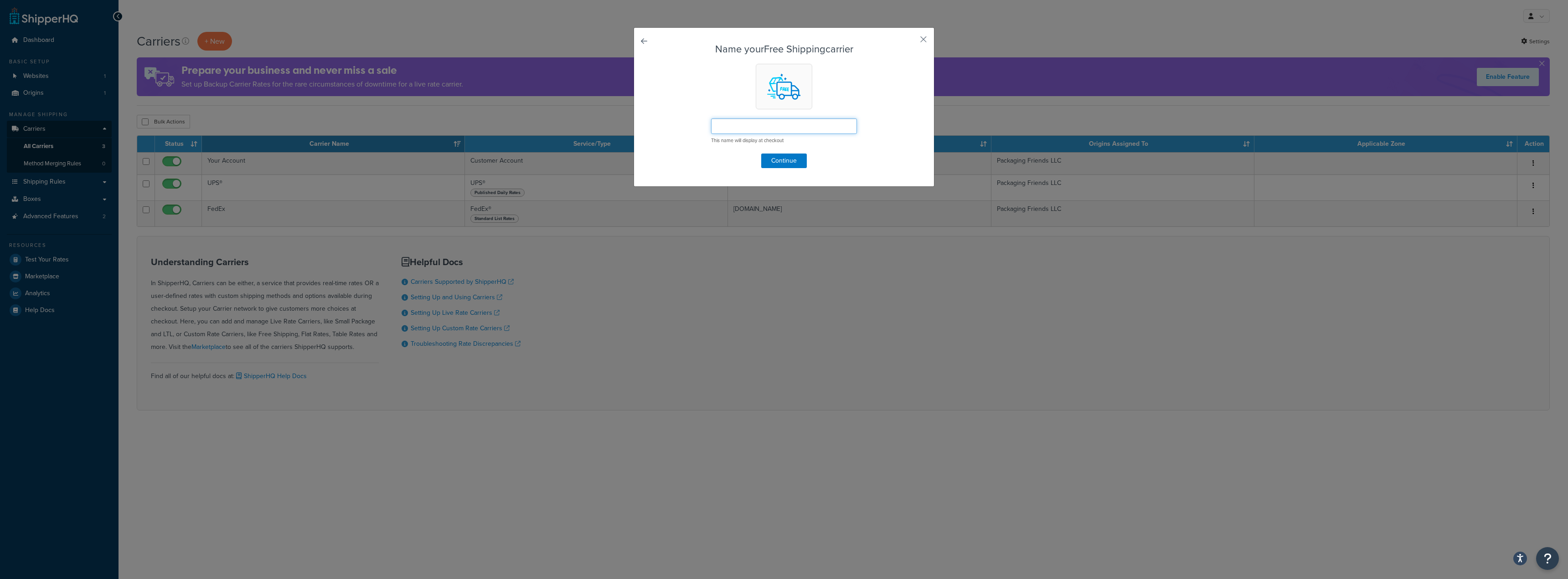
click at [751, 128] on input "text" at bounding box center [784, 126] width 146 height 15
type input "Free Shipping"
click at [782, 160] on button "Continue" at bounding box center [784, 161] width 46 height 15
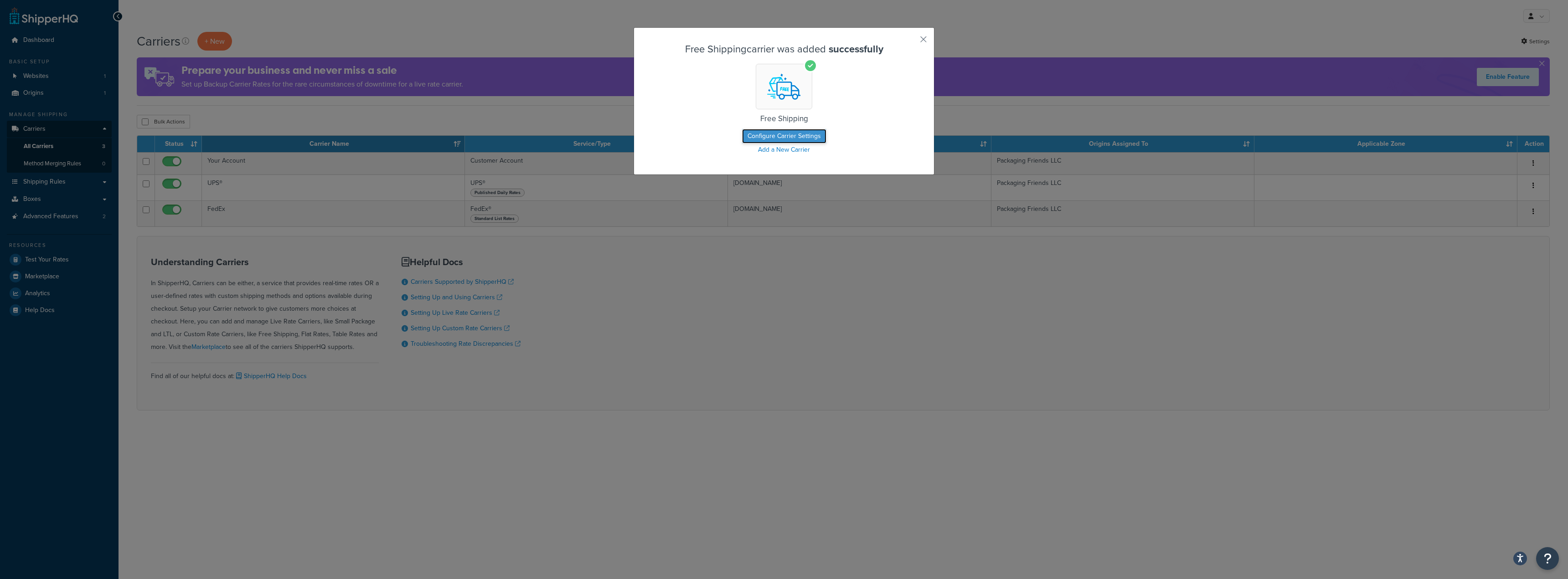
click at [791, 139] on button "Configure Carrier Settings" at bounding box center [784, 136] width 85 height 15
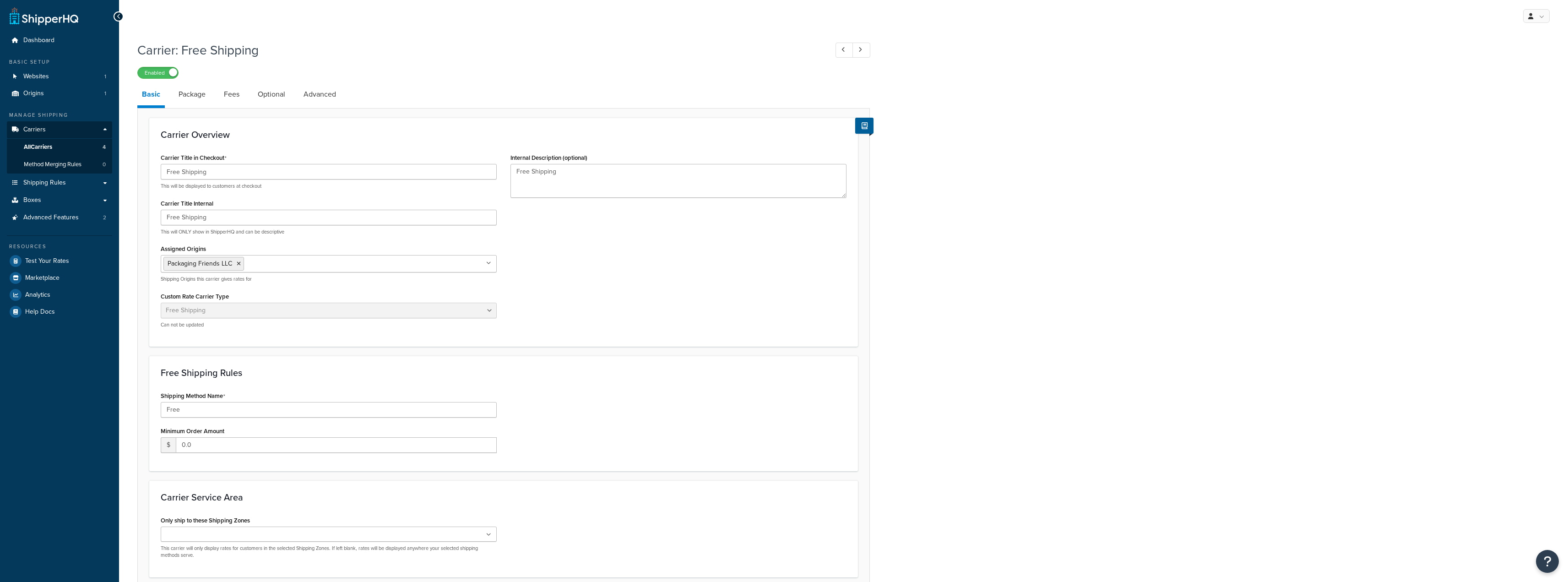
select select "free"
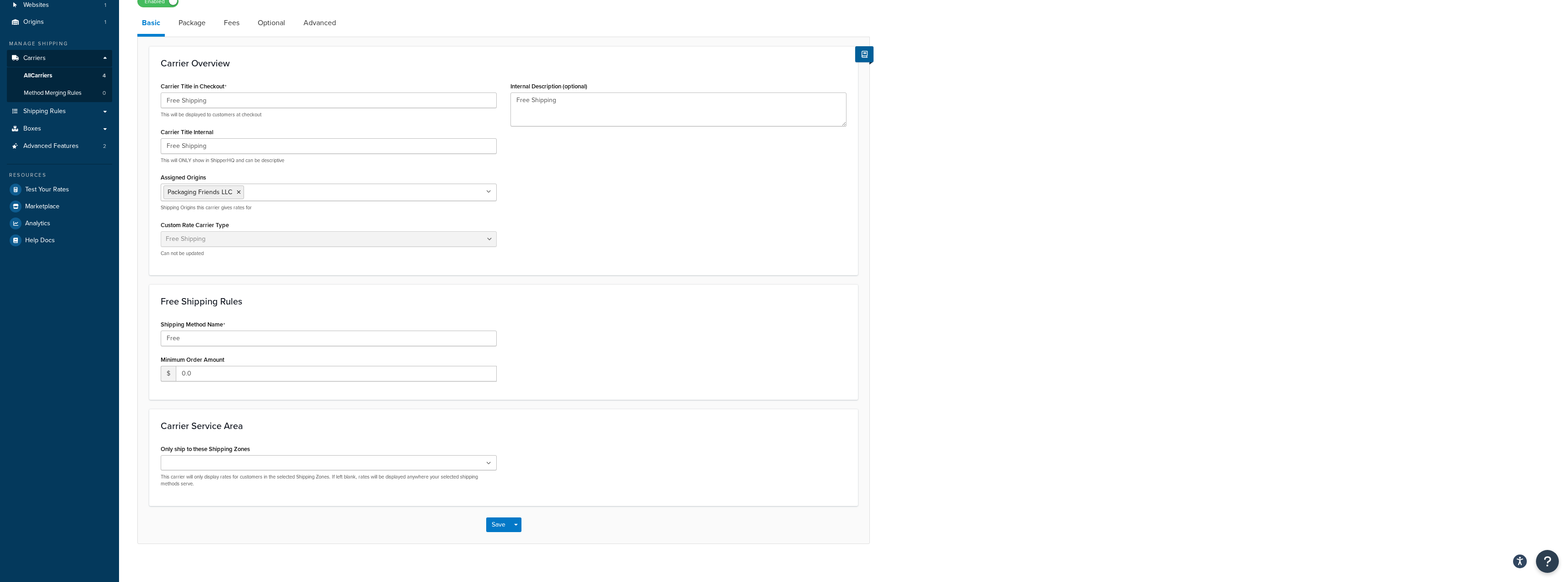
scroll to position [80, 0]
click at [311, 326] on input "Free" at bounding box center [329, 330] width 336 height 15
click at [345, 369] on input "0.0" at bounding box center [336, 366] width 321 height 15
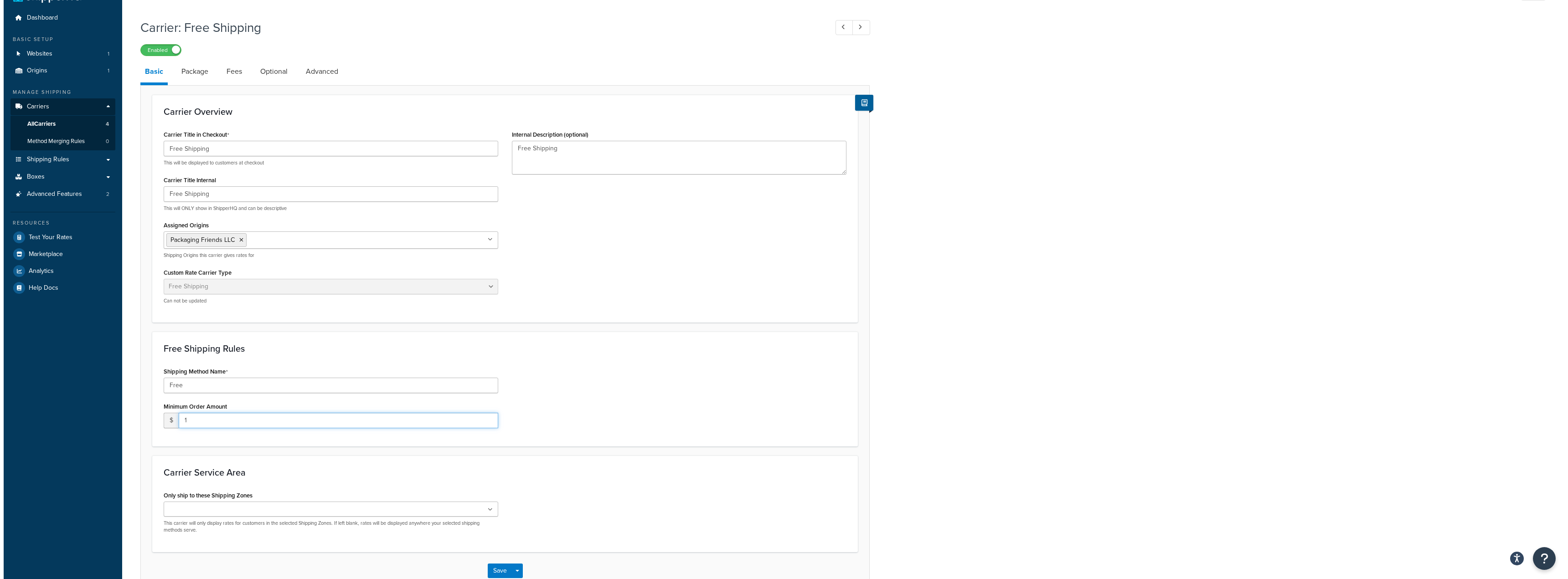
scroll to position [0, 0]
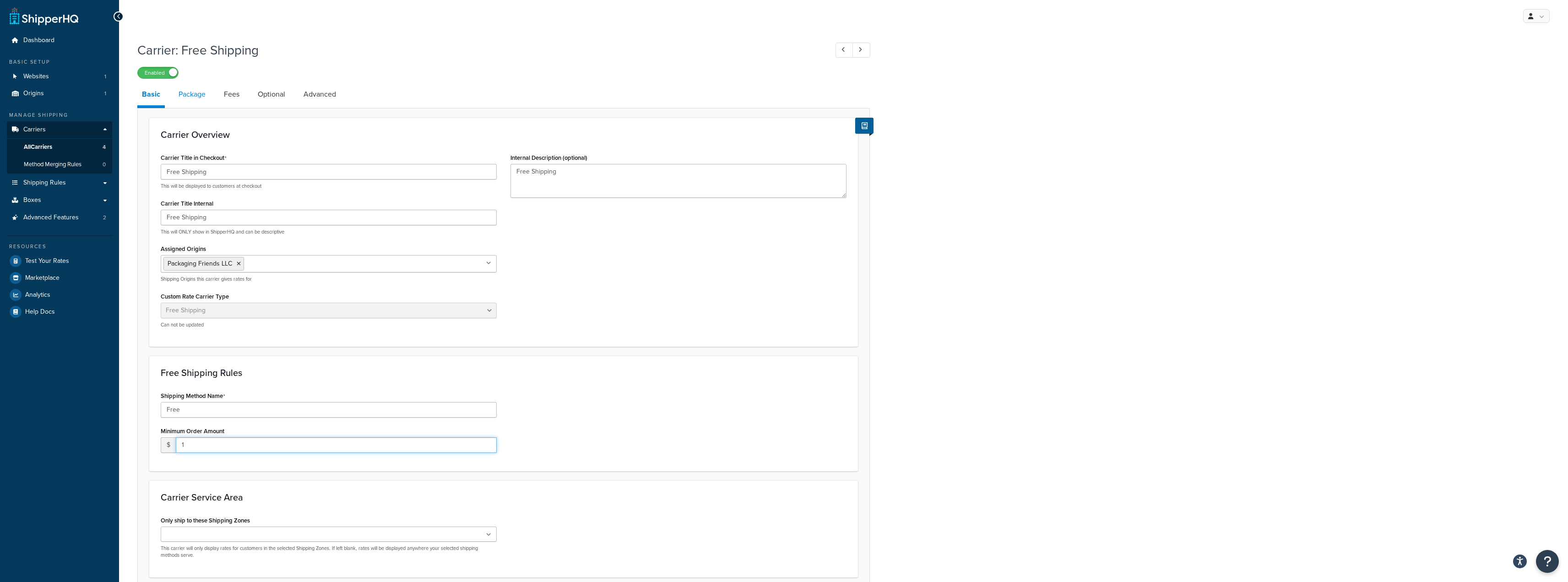
type input "1"
click at [197, 89] on link "Package" at bounding box center [192, 94] width 36 height 22
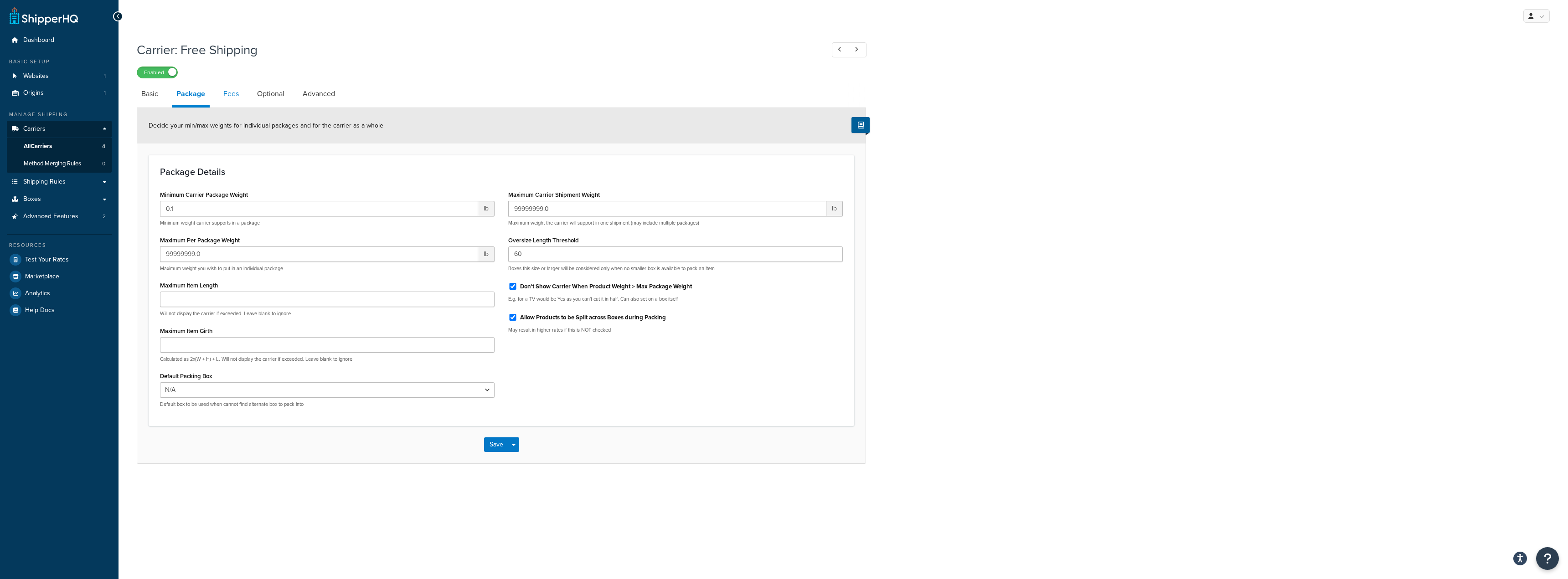
click at [239, 100] on link "Fees" at bounding box center [231, 94] width 24 height 22
select select "AFTER"
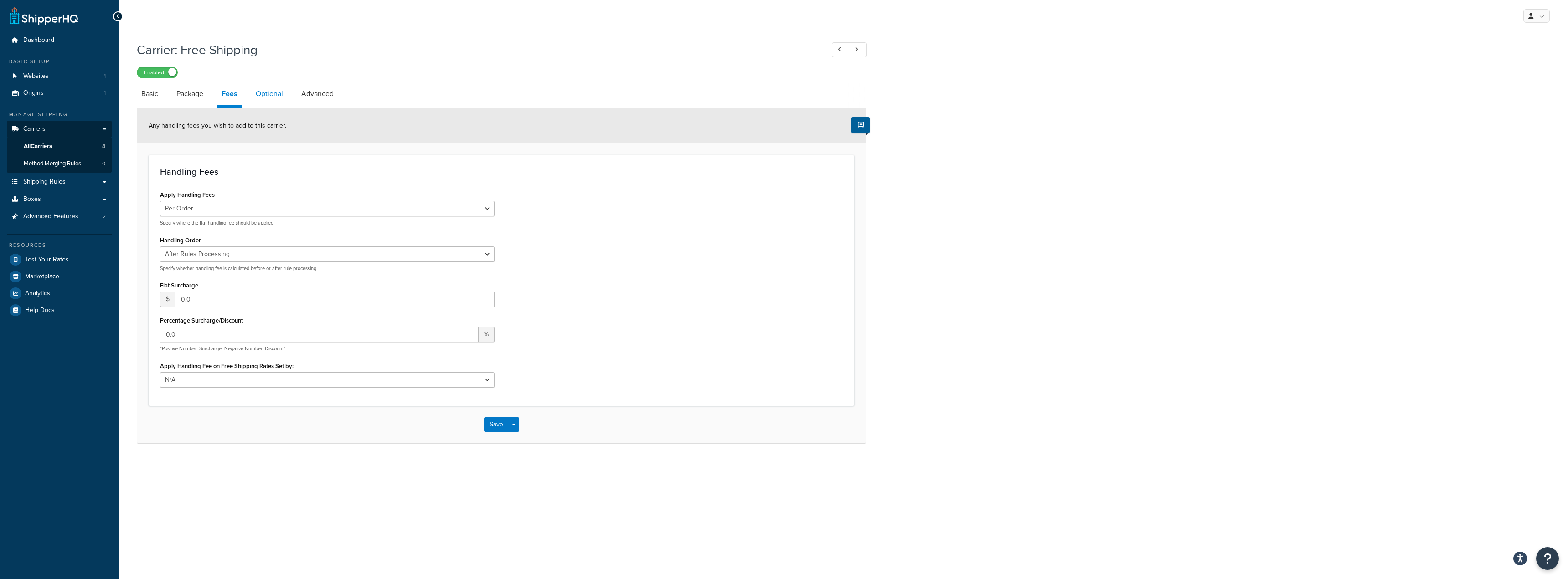
click at [267, 99] on link "Optional" at bounding box center [270, 94] width 37 height 22
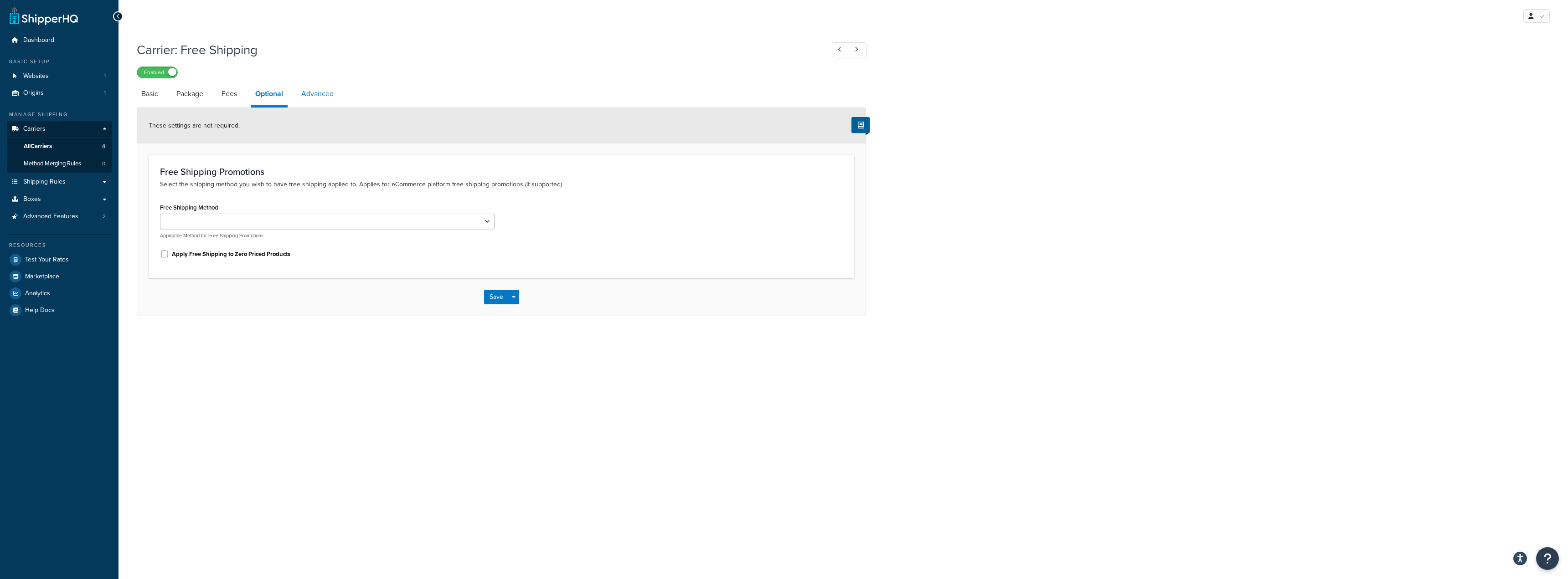
click at [329, 90] on link "Advanced" at bounding box center [317, 94] width 41 height 22
select select "false"
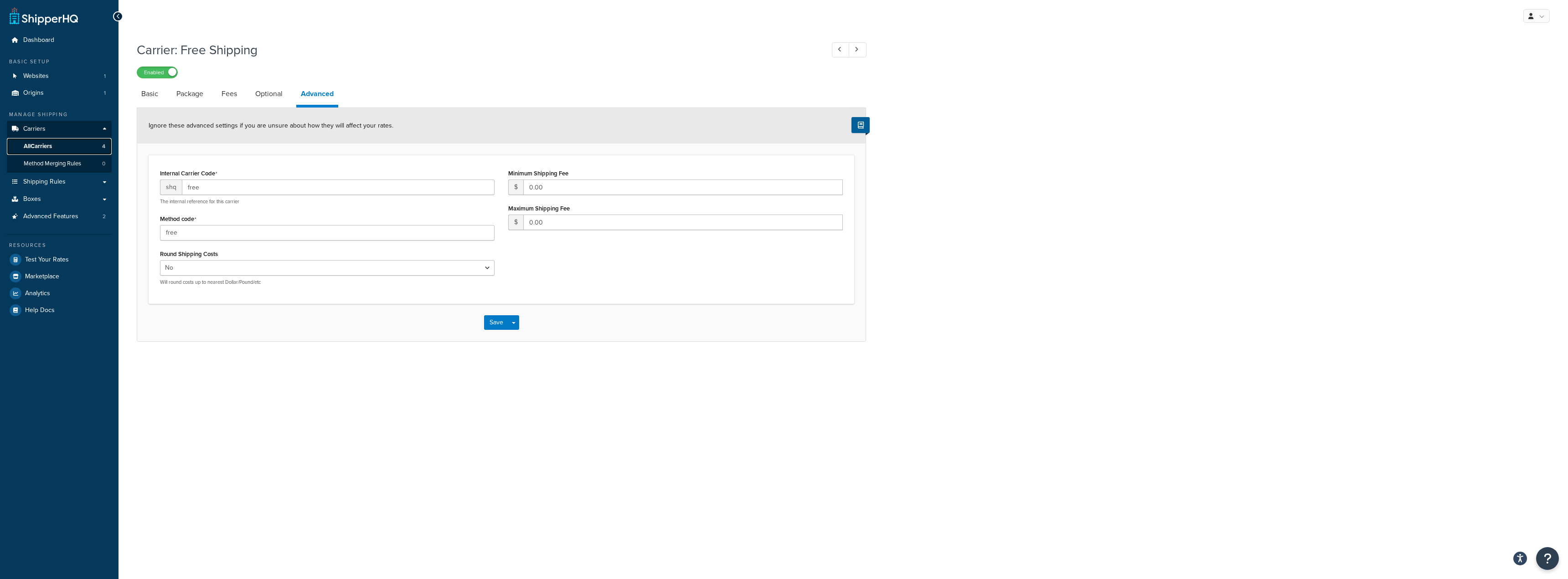
click at [60, 149] on link "All Carriers 4" at bounding box center [59, 147] width 105 height 17
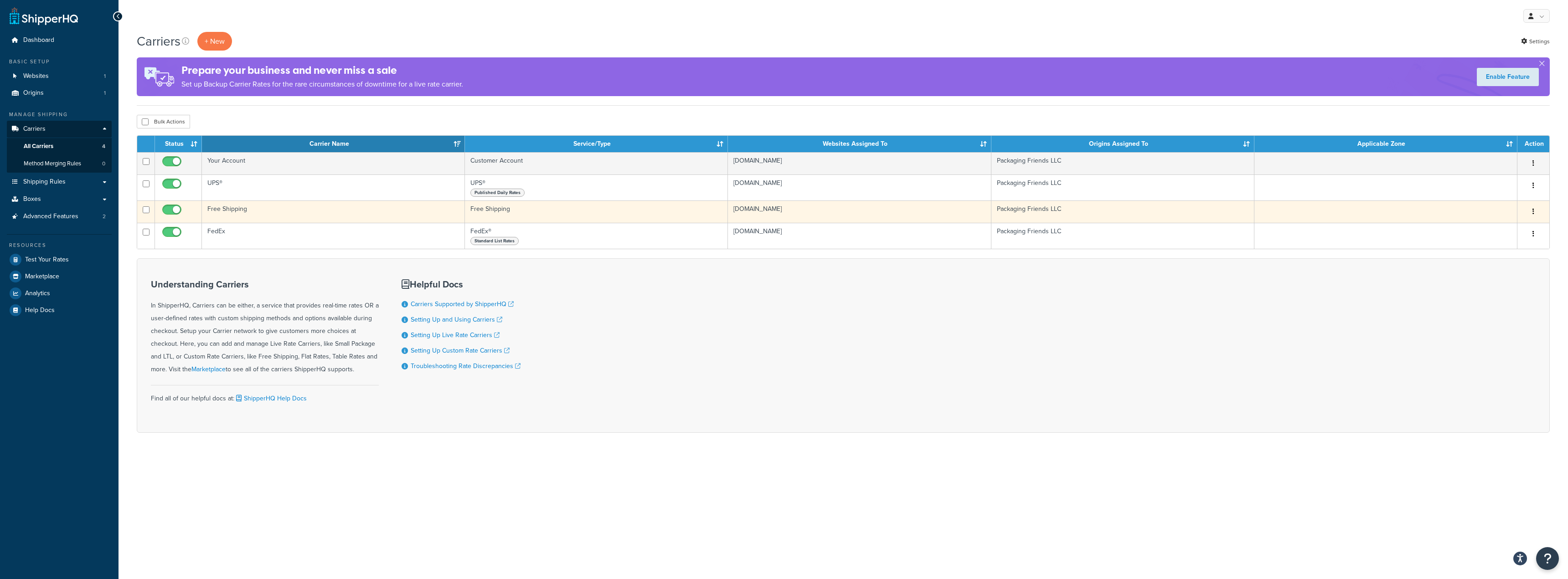
click at [1536, 211] on button "button" at bounding box center [1533, 212] width 13 height 15
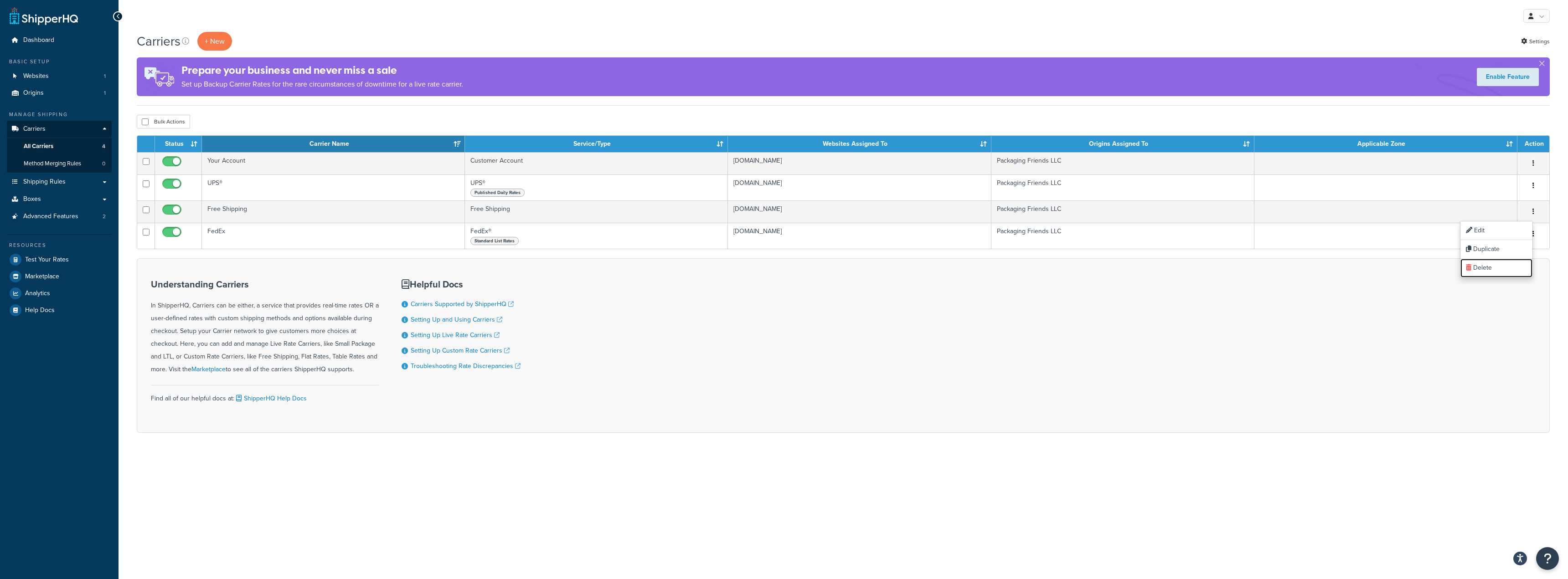
click at [1502, 264] on link "Delete" at bounding box center [1496, 268] width 72 height 19
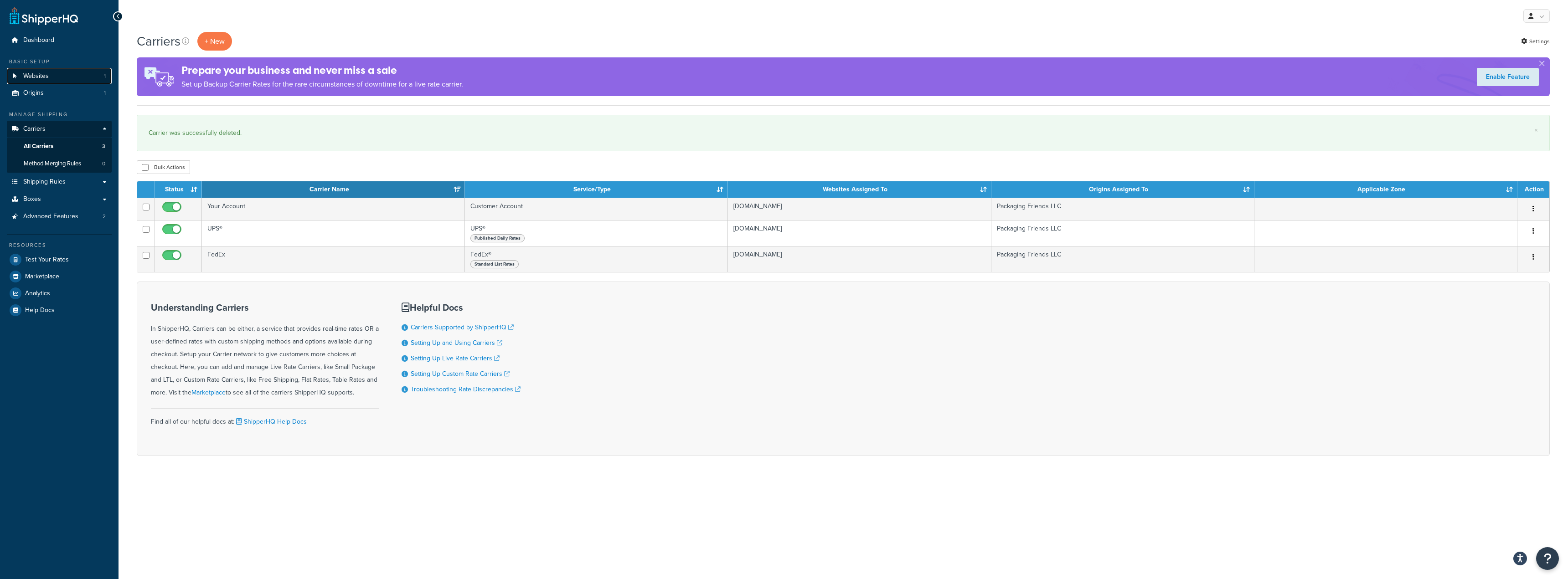
click at [52, 82] on link "Websites 1" at bounding box center [59, 77] width 105 height 17
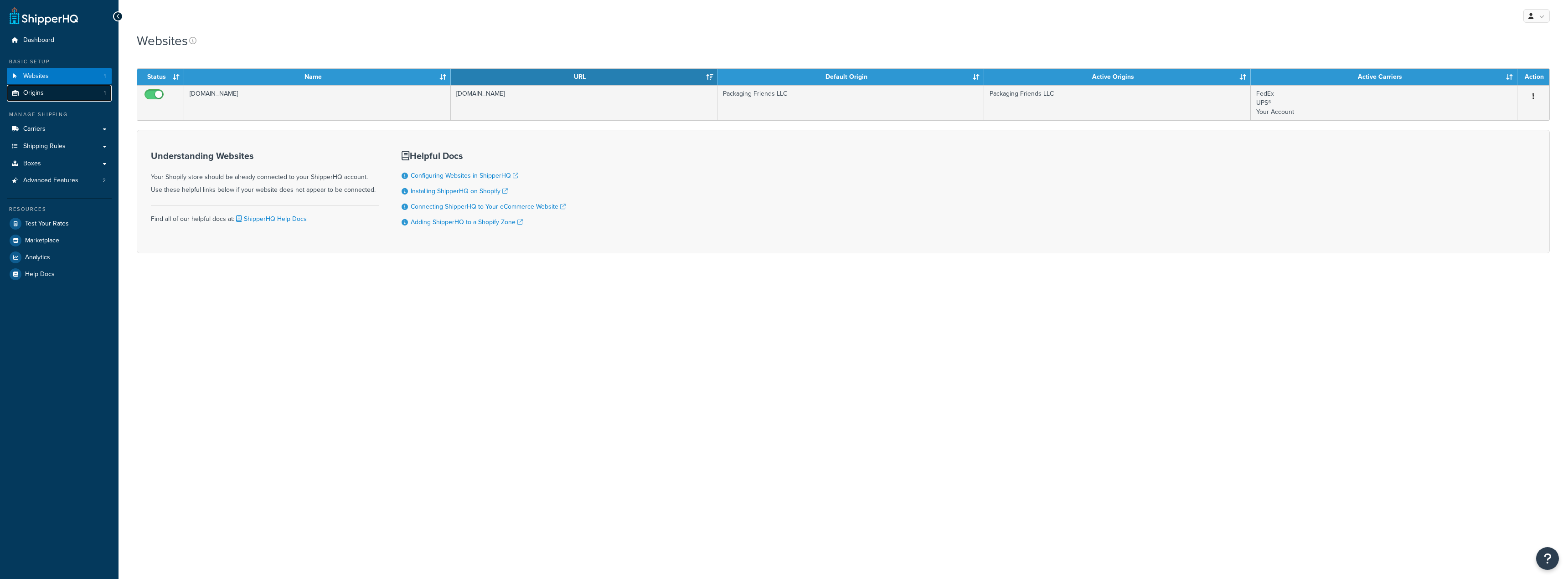
click at [43, 97] on span "Origins" at bounding box center [33, 93] width 21 height 8
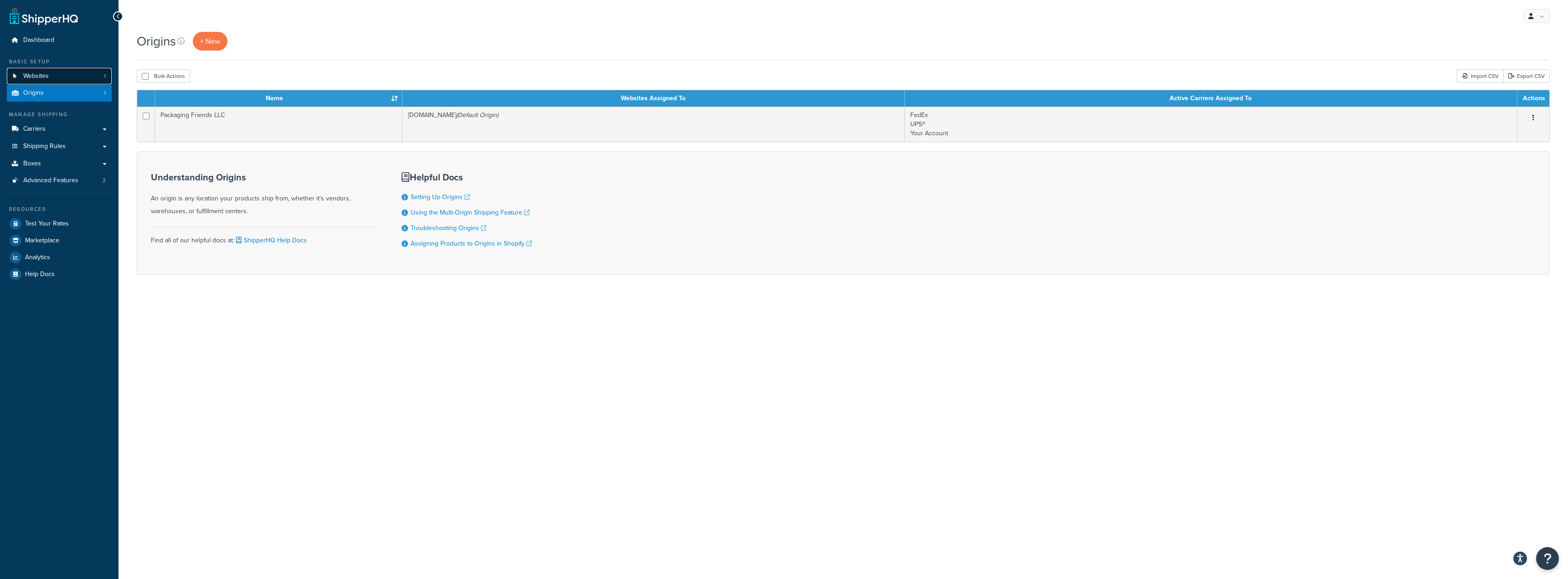
click at [70, 74] on link "Websites 1" at bounding box center [59, 77] width 105 height 17
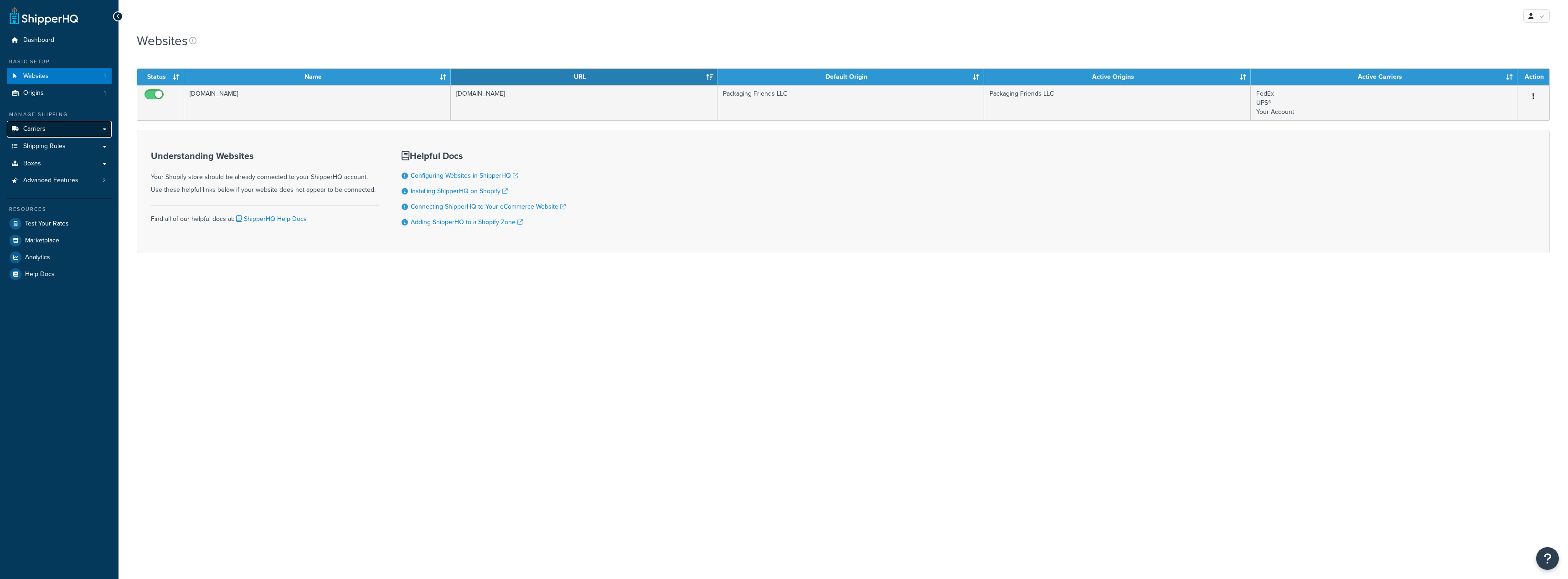
click at [36, 131] on span "Carriers" at bounding box center [34, 129] width 23 height 8
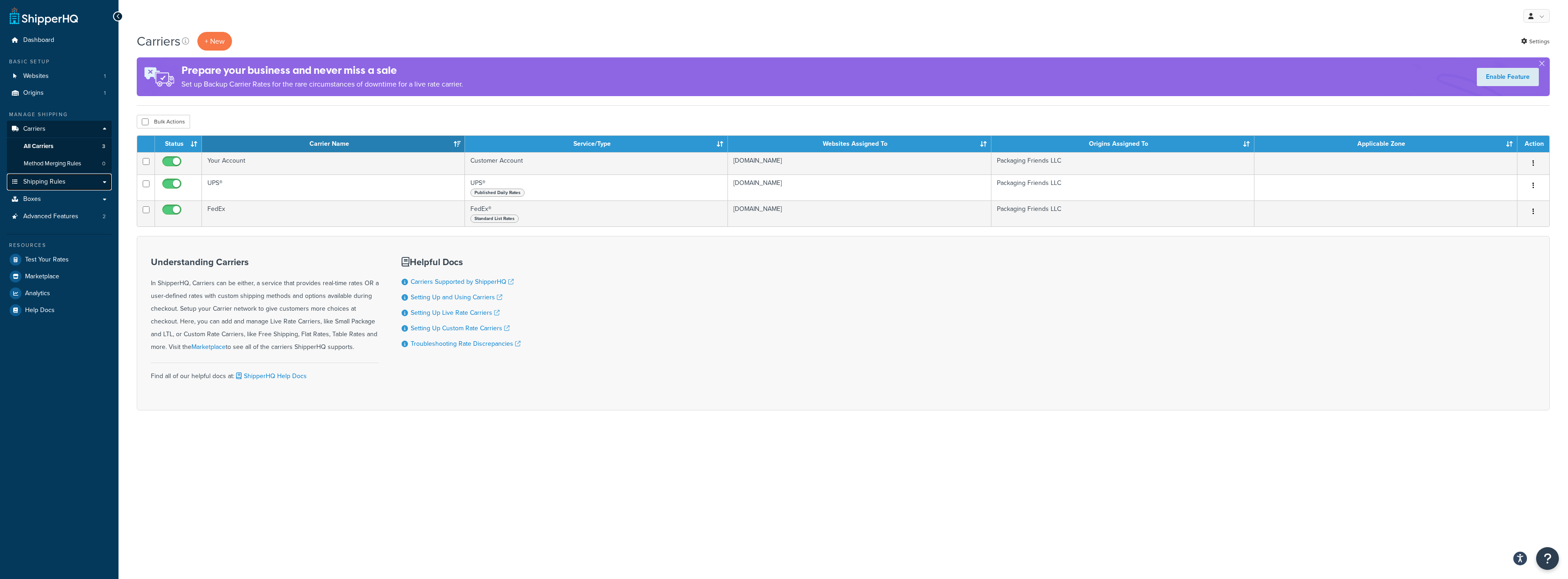
click at [56, 181] on span "Shipping Rules" at bounding box center [44, 182] width 43 height 8
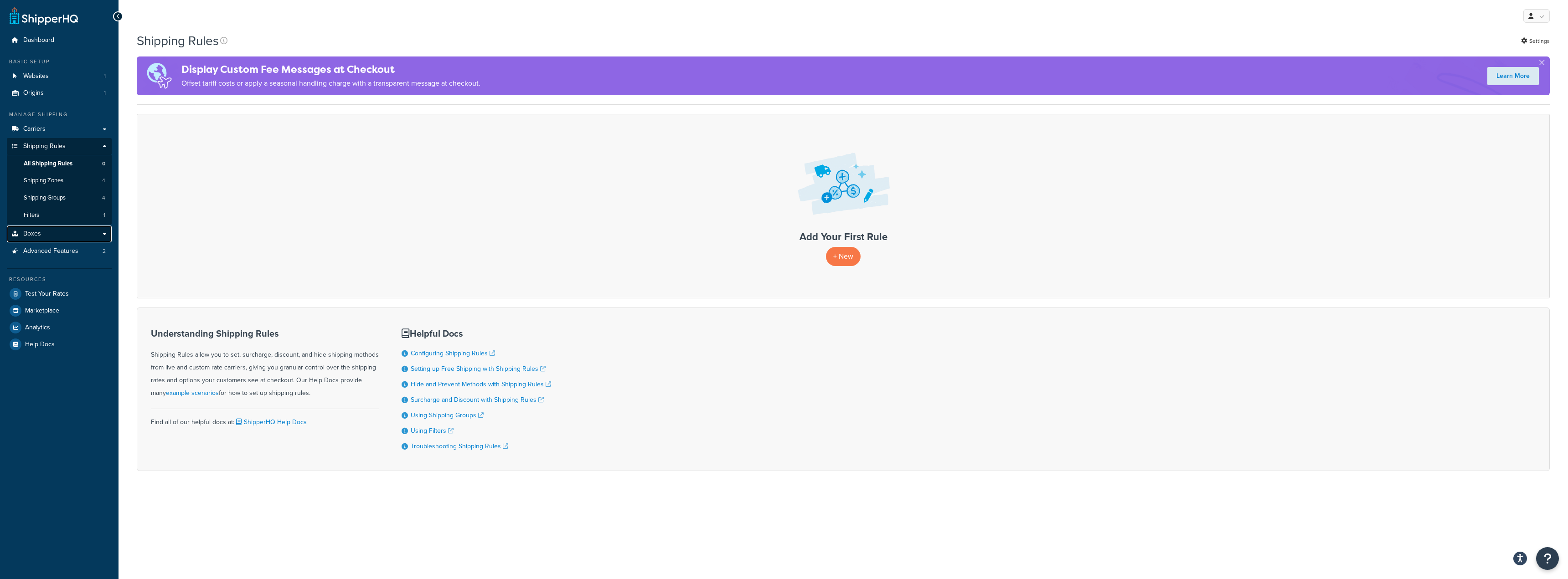
click at [62, 231] on link "Boxes" at bounding box center [59, 234] width 105 height 17
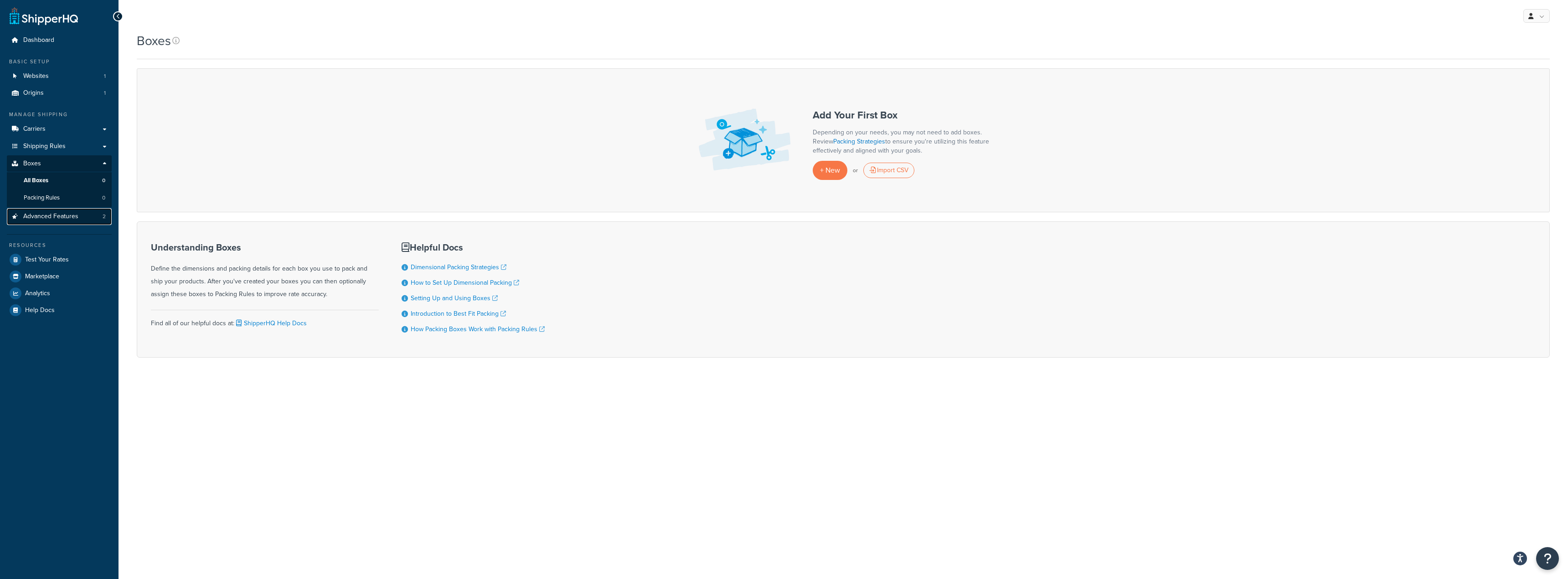
click at [52, 213] on span "Advanced Features" at bounding box center [51, 217] width 55 height 8
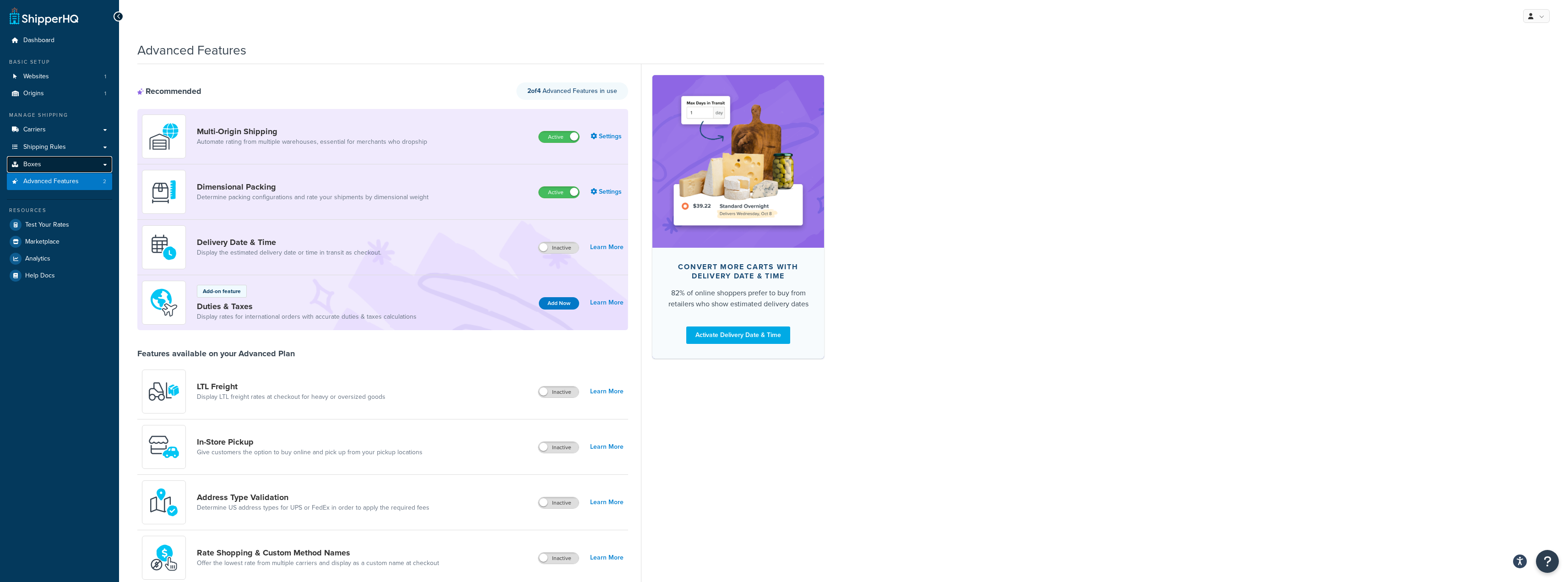
click at [57, 165] on link "Boxes" at bounding box center [59, 164] width 105 height 17
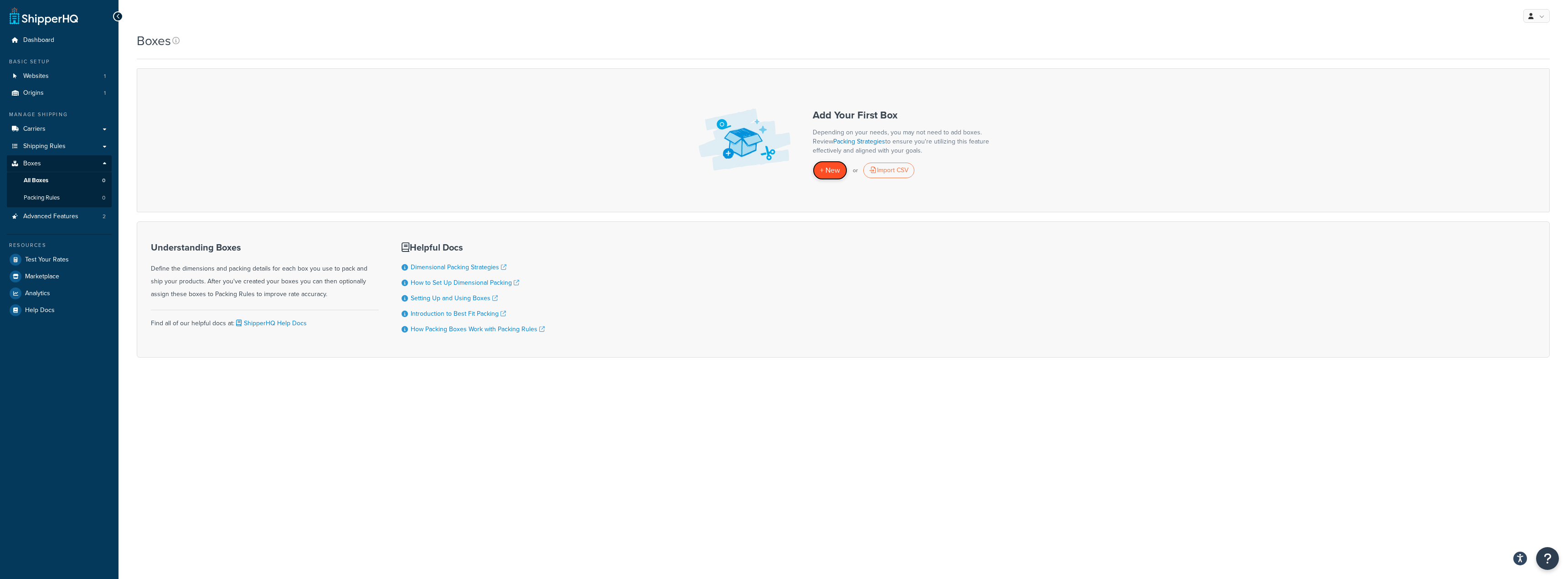
click at [839, 172] on span "+ New" at bounding box center [830, 170] width 20 height 10
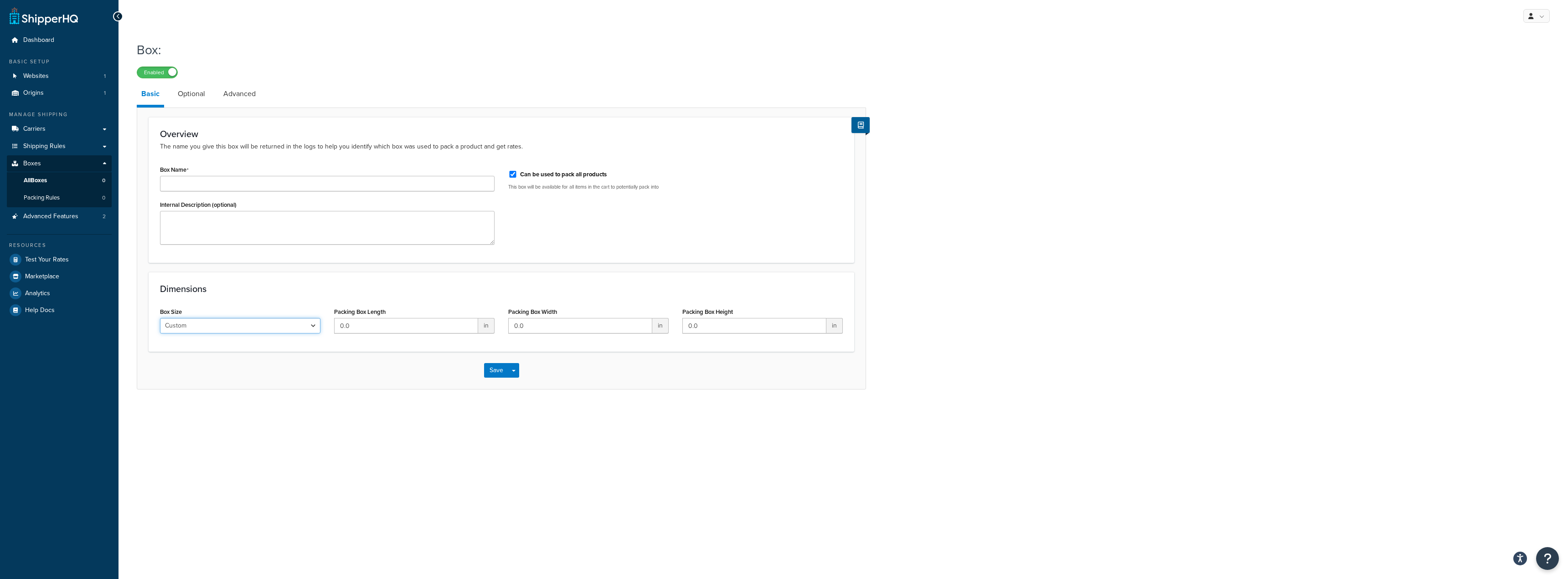
click at [276, 325] on select "Custom USPS Small Flat Box USPS Medium Flat Box USPS Large Flat Box USPS Flat E…" at bounding box center [240, 325] width 161 height 15
click at [393, 373] on div "Save Save Dropdown Save and Edit Save and Duplicate Save and Create New" at bounding box center [501, 370] width 729 height 37
click at [208, 94] on link "Optional" at bounding box center [192, 94] width 37 height 22
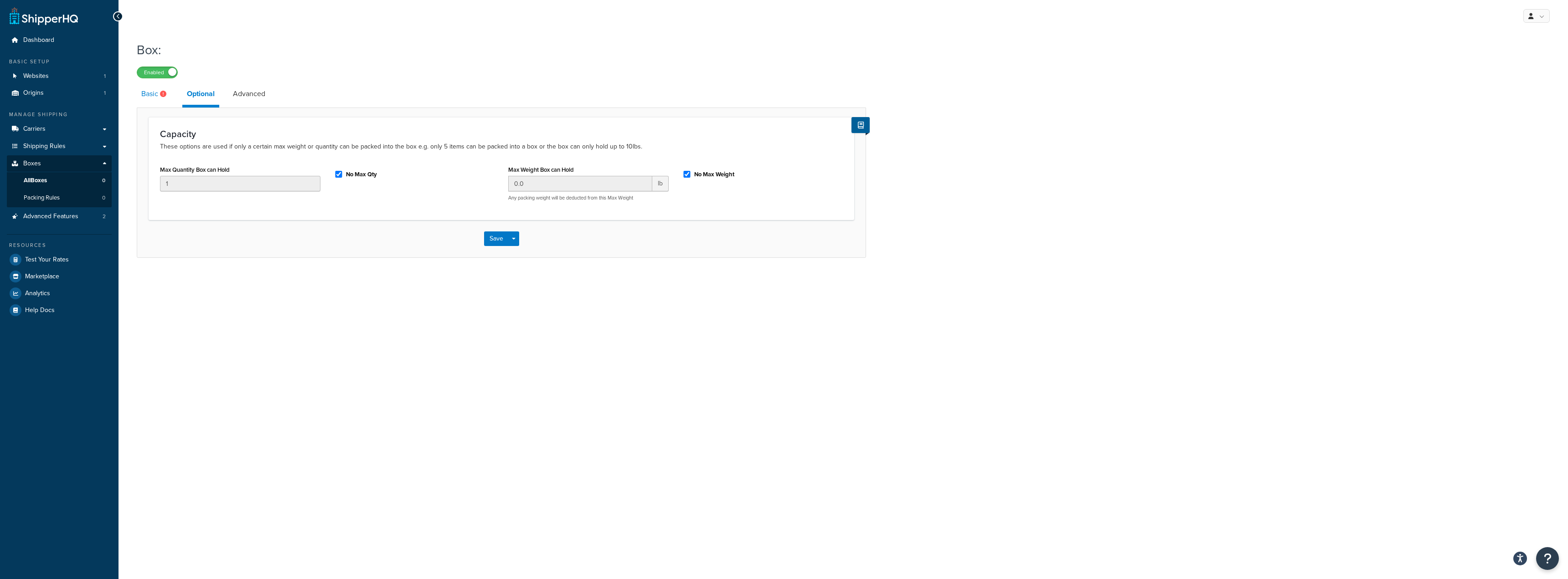
click at [159, 92] on link "Basic" at bounding box center [155, 94] width 37 height 22
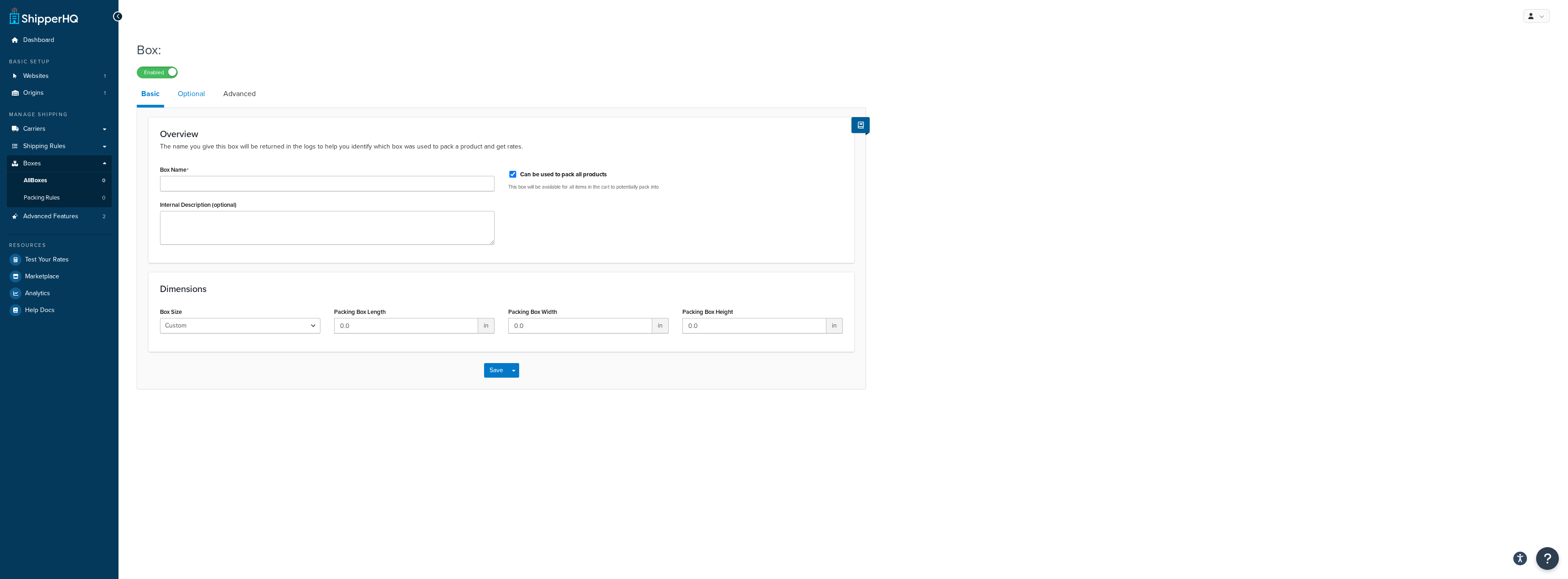
click at [200, 94] on link "Optional" at bounding box center [192, 94] width 37 height 22
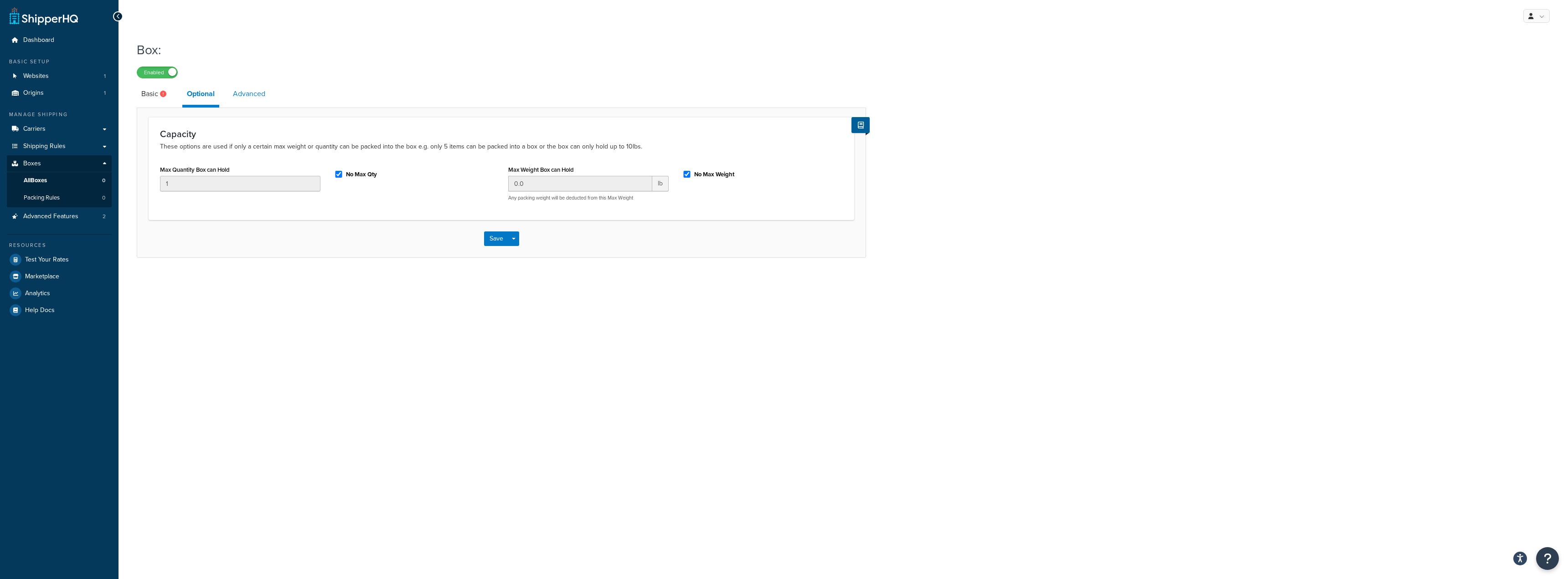
click at [233, 94] on link "Advanced" at bounding box center [249, 94] width 41 height 22
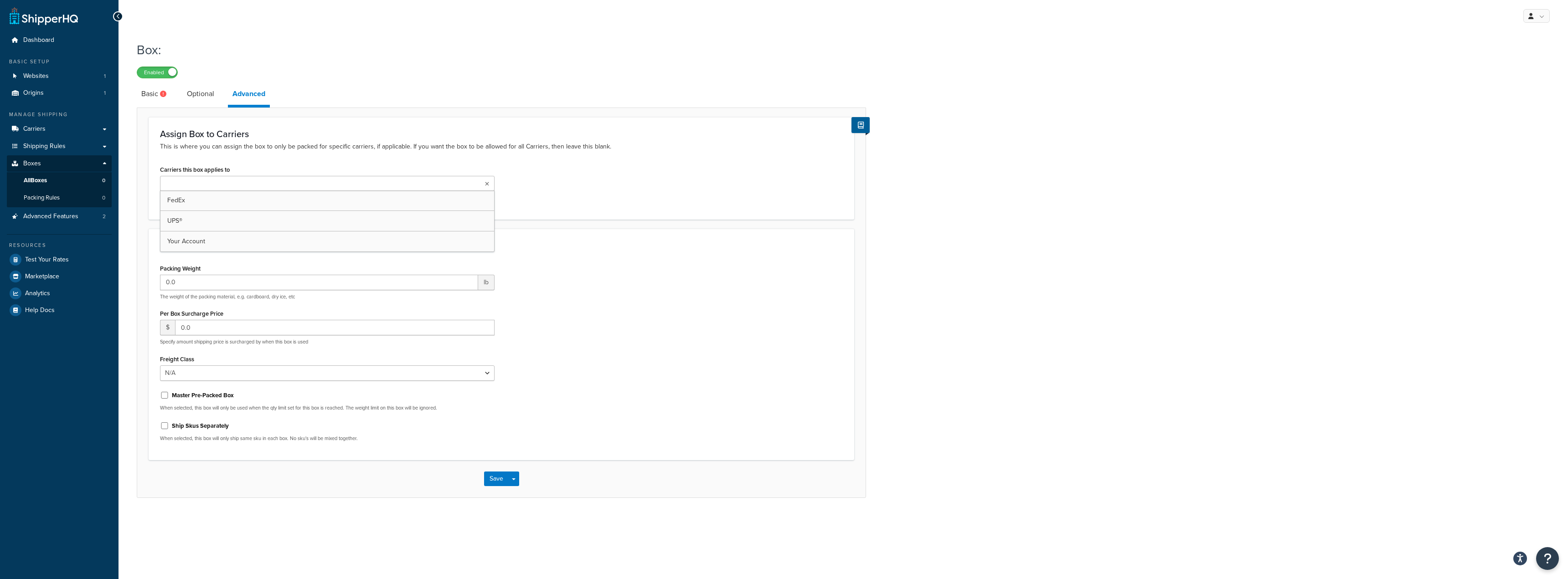
click at [316, 179] on ul at bounding box center [327, 183] width 335 height 15
click at [326, 144] on p "This is where you can assign the box to only be packed for specific carriers, i…" at bounding box center [502, 147] width 683 height 10
click at [244, 182] on ul at bounding box center [327, 183] width 335 height 15
click at [267, 151] on p "This is where you can assign the box to only be packed for specific carriers, i…" at bounding box center [502, 147] width 683 height 10
click at [197, 92] on link "Optional" at bounding box center [201, 94] width 37 height 22
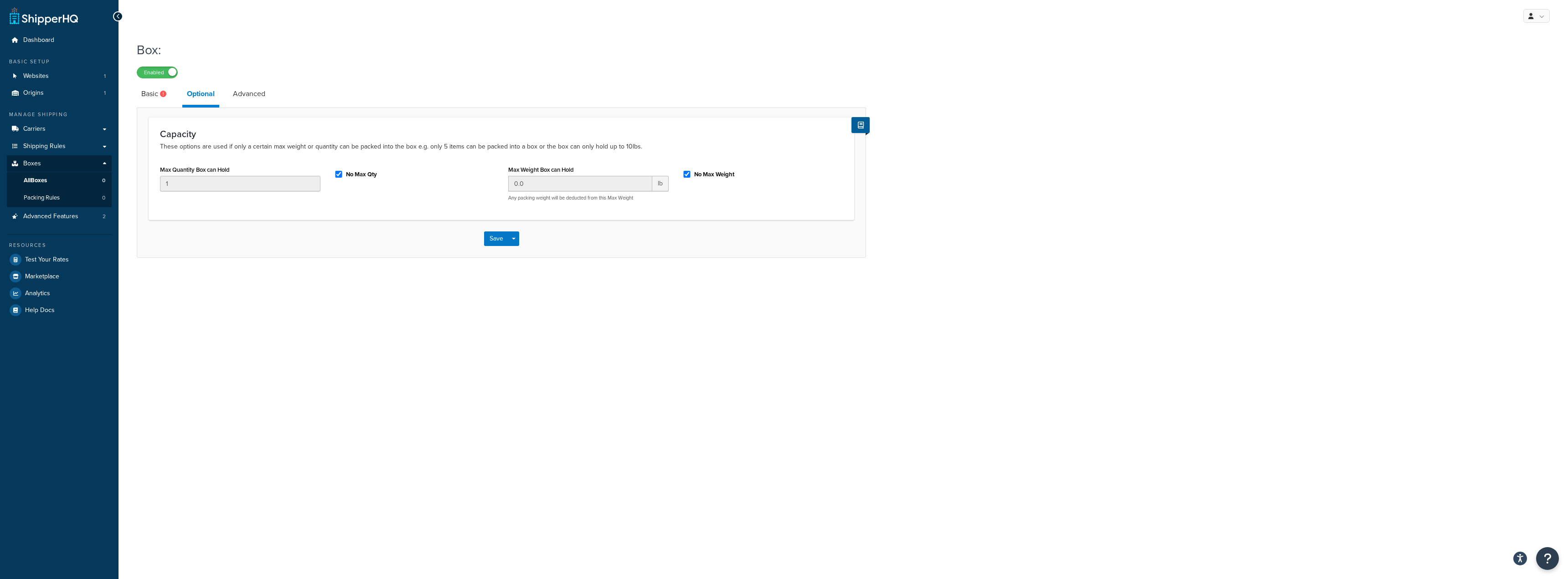
click at [177, 94] on li "Basic" at bounding box center [159, 94] width 46 height 22
click at [158, 95] on link "Basic" at bounding box center [155, 94] width 37 height 22
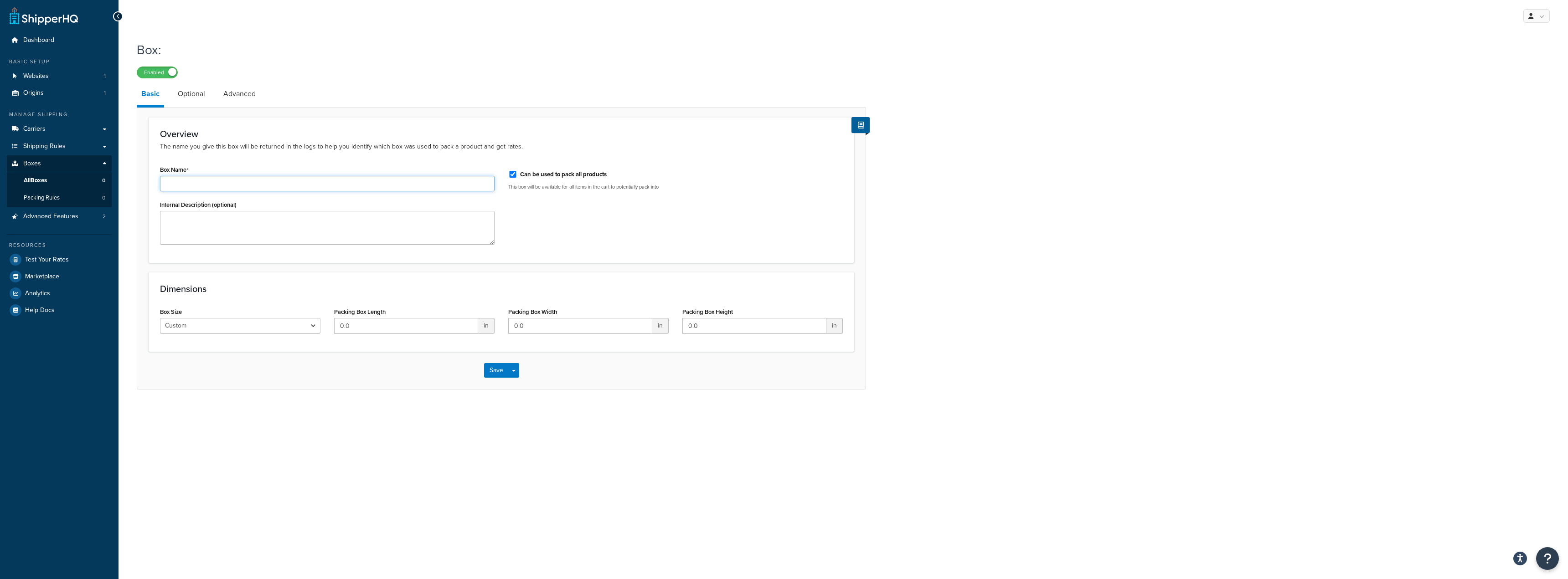
click at [433, 186] on input "Box Name" at bounding box center [327, 183] width 335 height 15
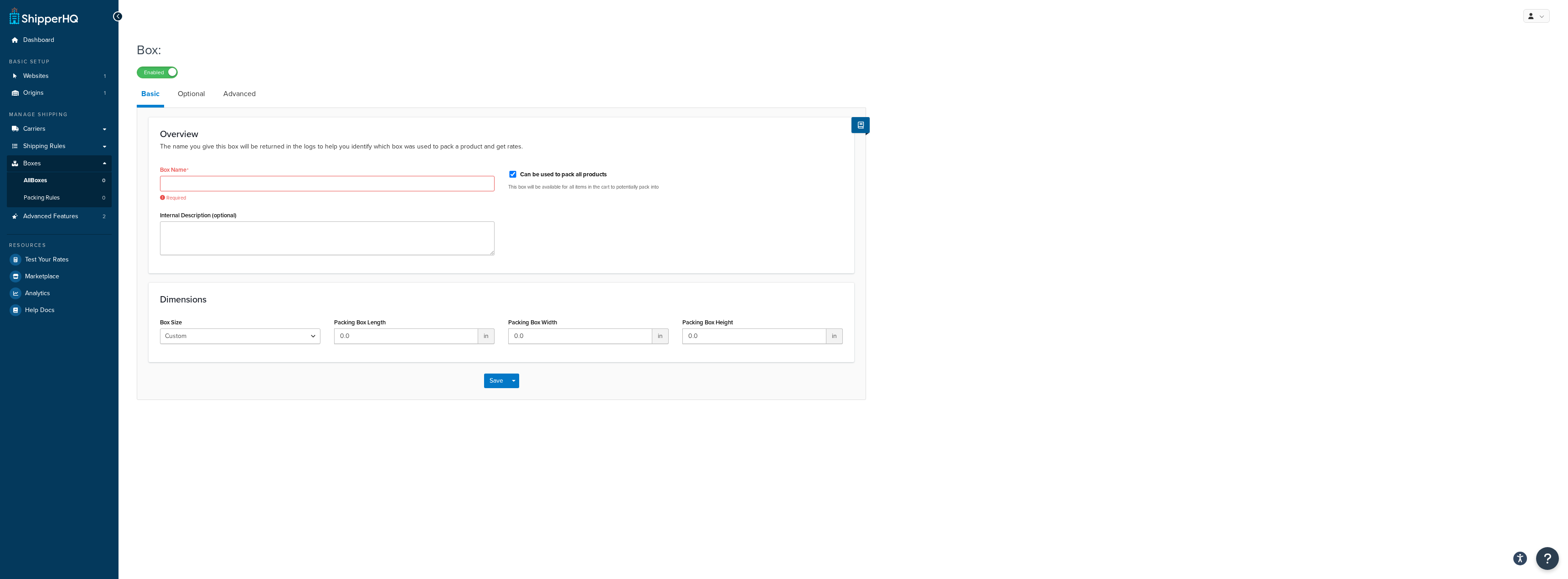
click at [298, 148] on p "The name you give this box will be returned in the logs to help you identify wh…" at bounding box center [502, 147] width 683 height 10
click at [119, 13] on icon at bounding box center [118, 16] width 4 height 6
